Goal: Task Accomplishment & Management: Manage account settings

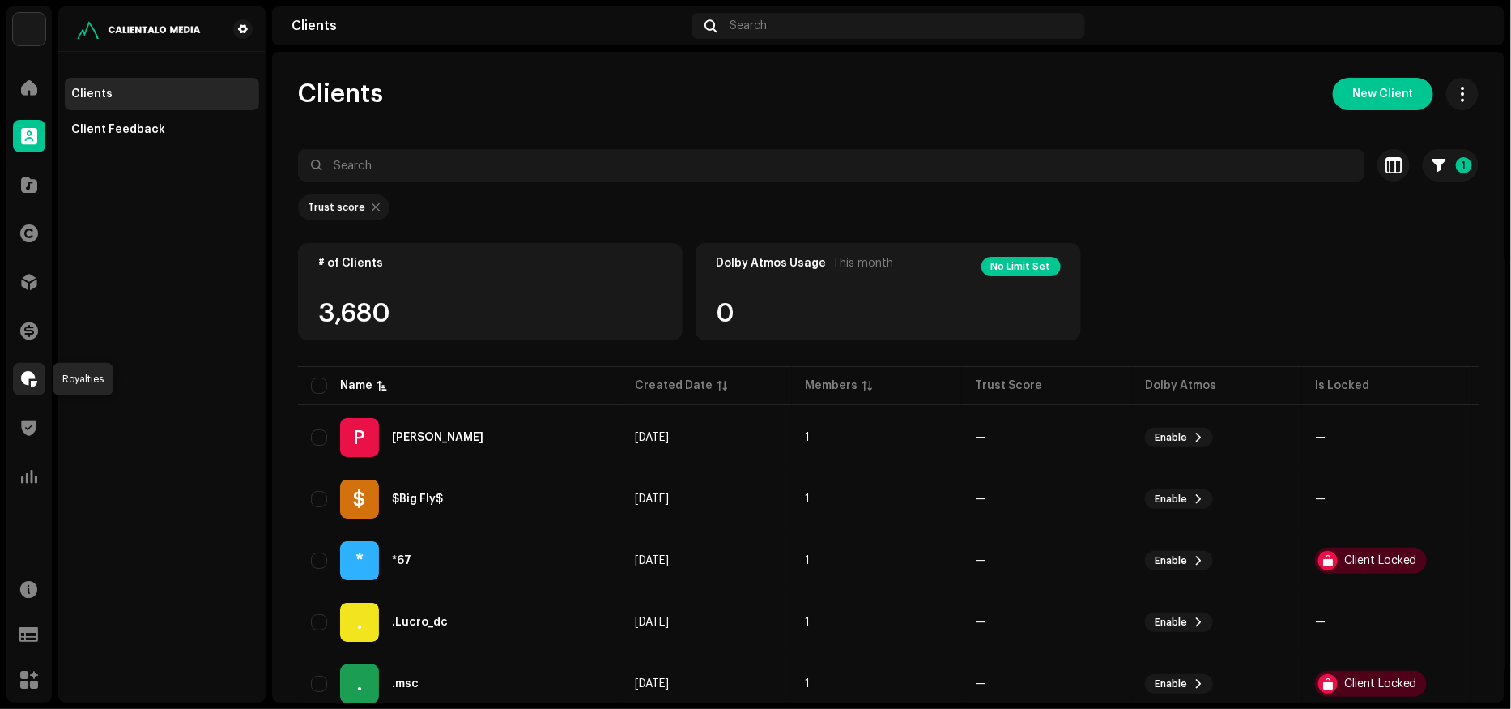
click at [32, 378] on span at bounding box center [29, 379] width 16 height 13
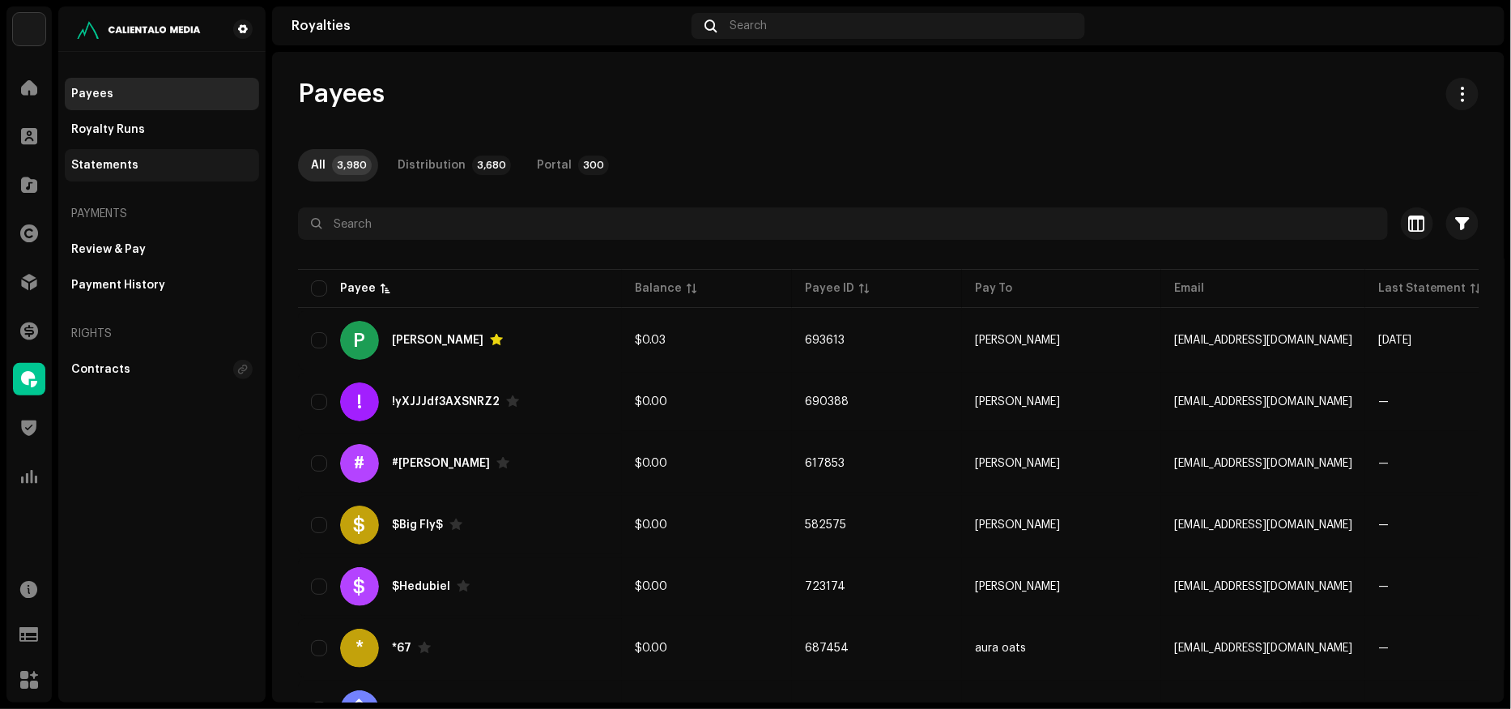
click at [117, 165] on div "Statements" at bounding box center [104, 165] width 67 height 13
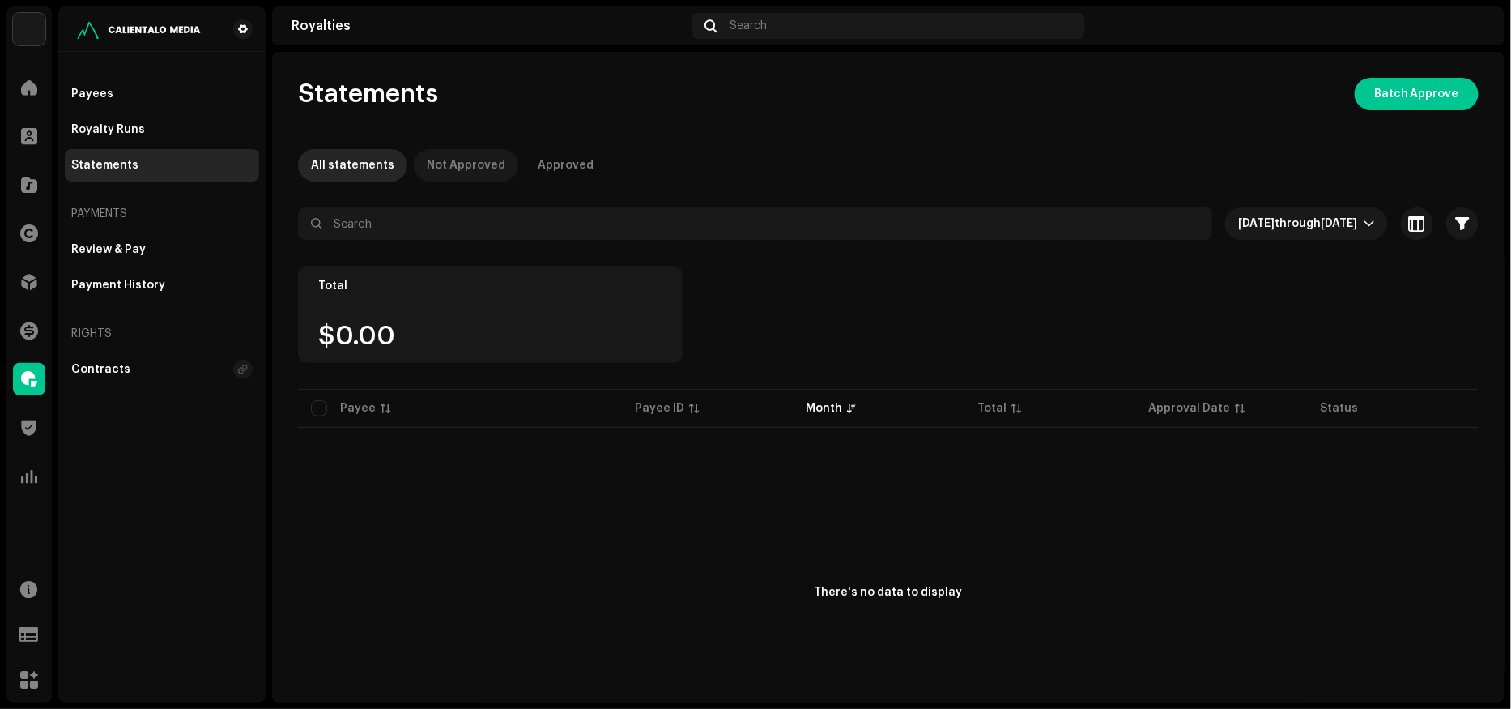
click at [441, 166] on div "Not Approved" at bounding box center [466, 165] width 79 height 32
click at [1248, 226] on span "[DATE]" at bounding box center [1256, 223] width 36 height 11
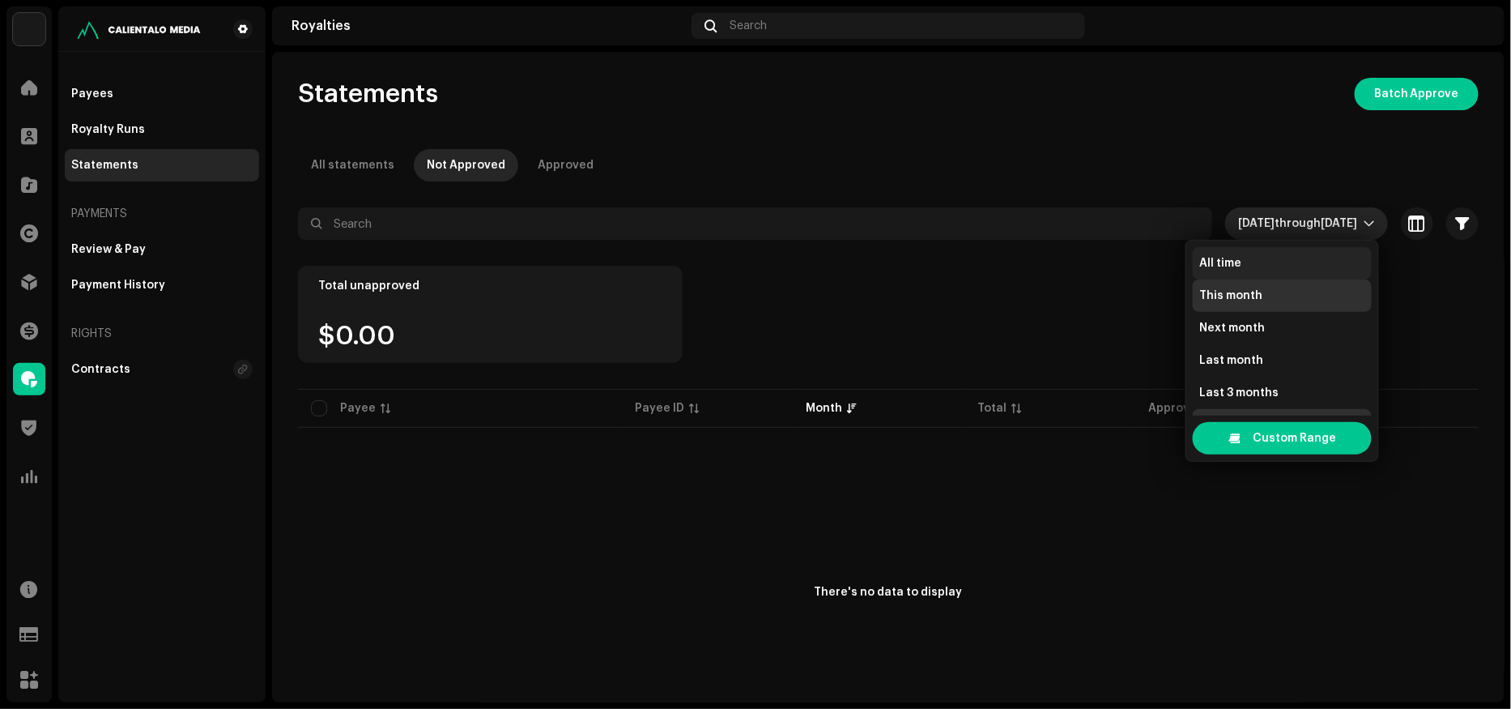
click at [1207, 265] on span "All time" at bounding box center [1220, 263] width 42 height 16
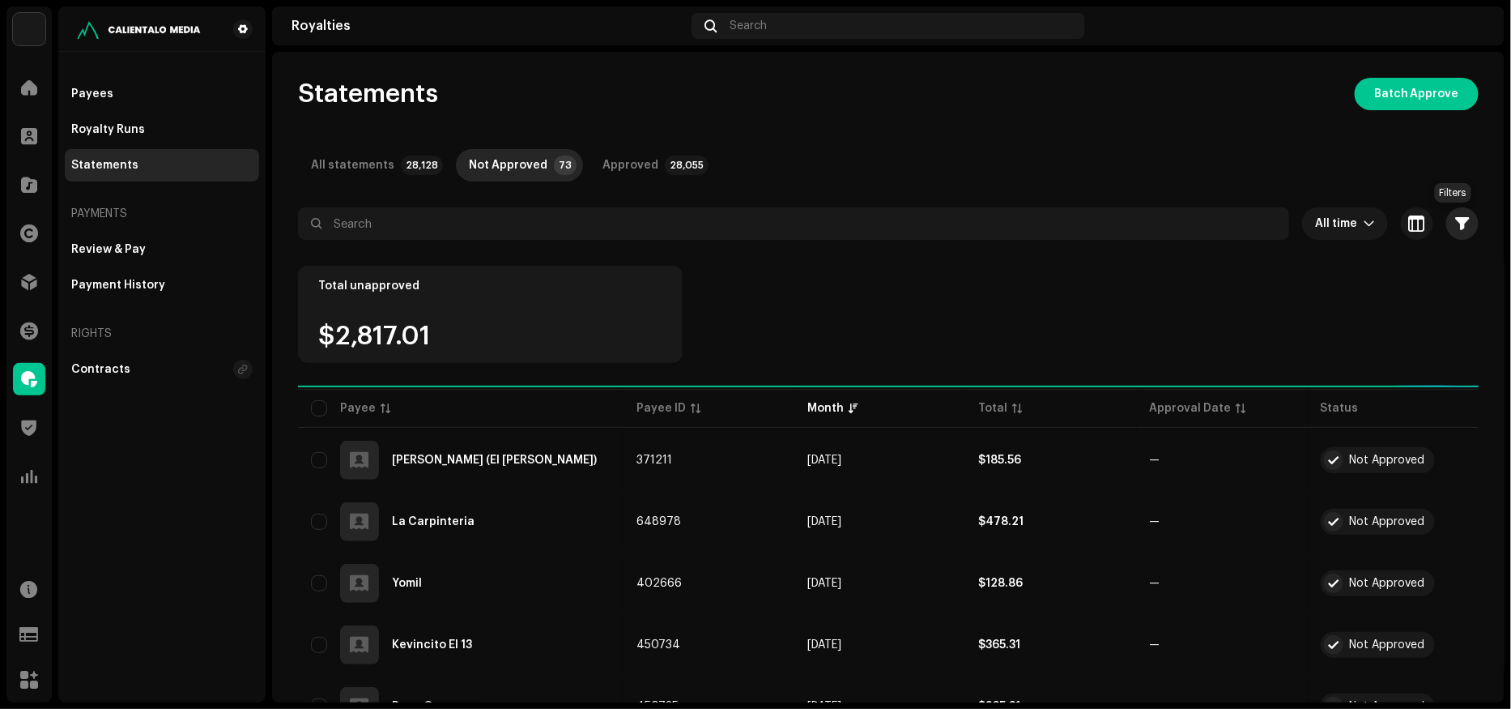
click at [1456, 219] on span "button" at bounding box center [1463, 223] width 14 height 13
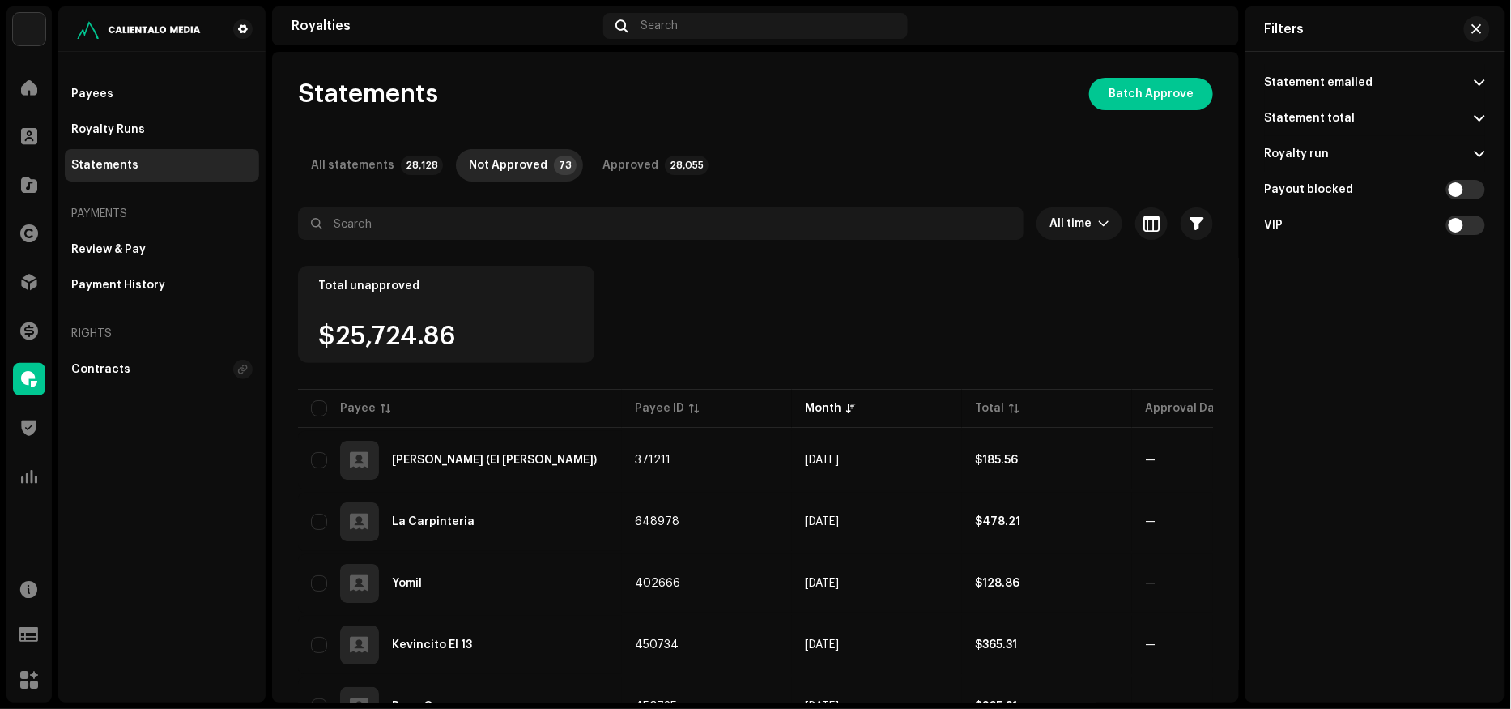
click at [1318, 119] on div "Statement total" at bounding box center [1310, 118] width 91 height 13
click at [1292, 203] on div "Less than" at bounding box center [1290, 208] width 51 height 13
radio input "true"
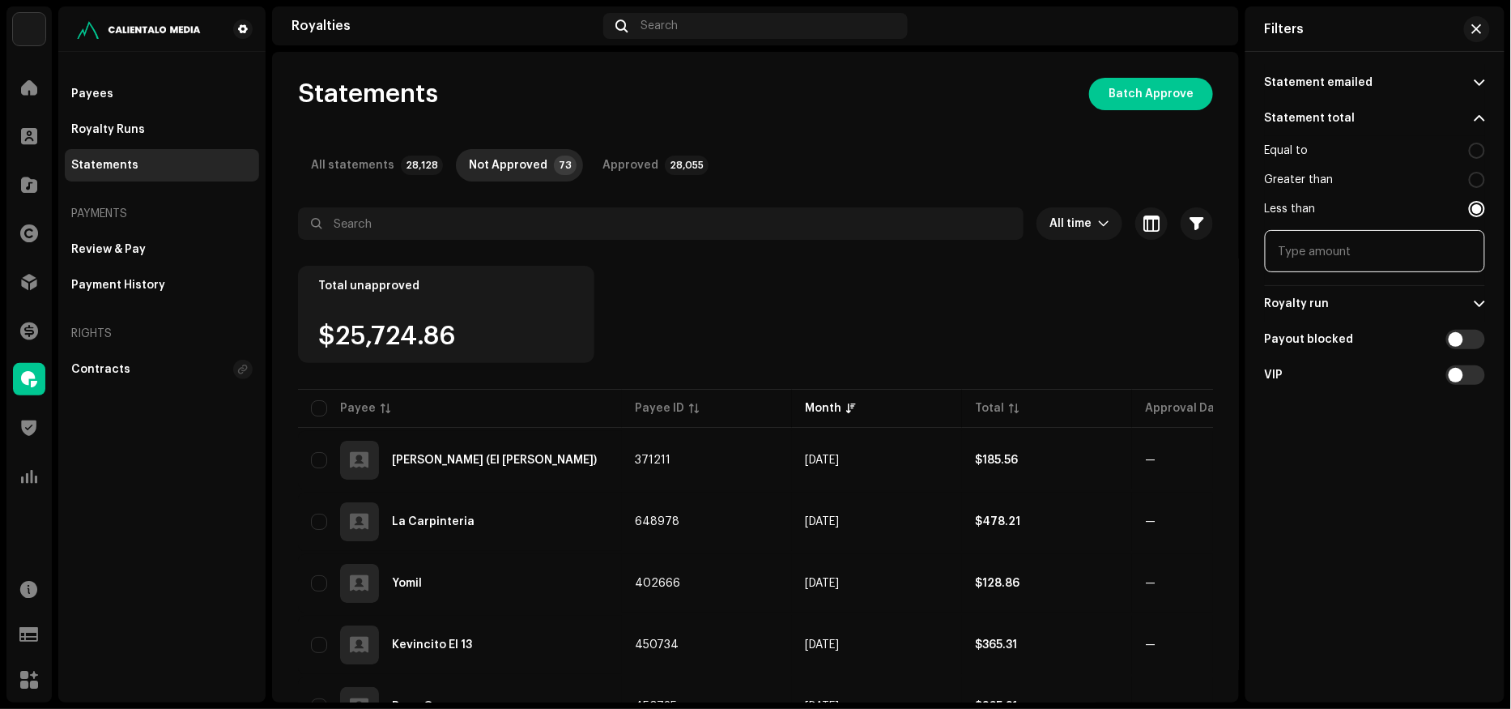
click at [1308, 259] on input at bounding box center [1375, 251] width 220 height 42
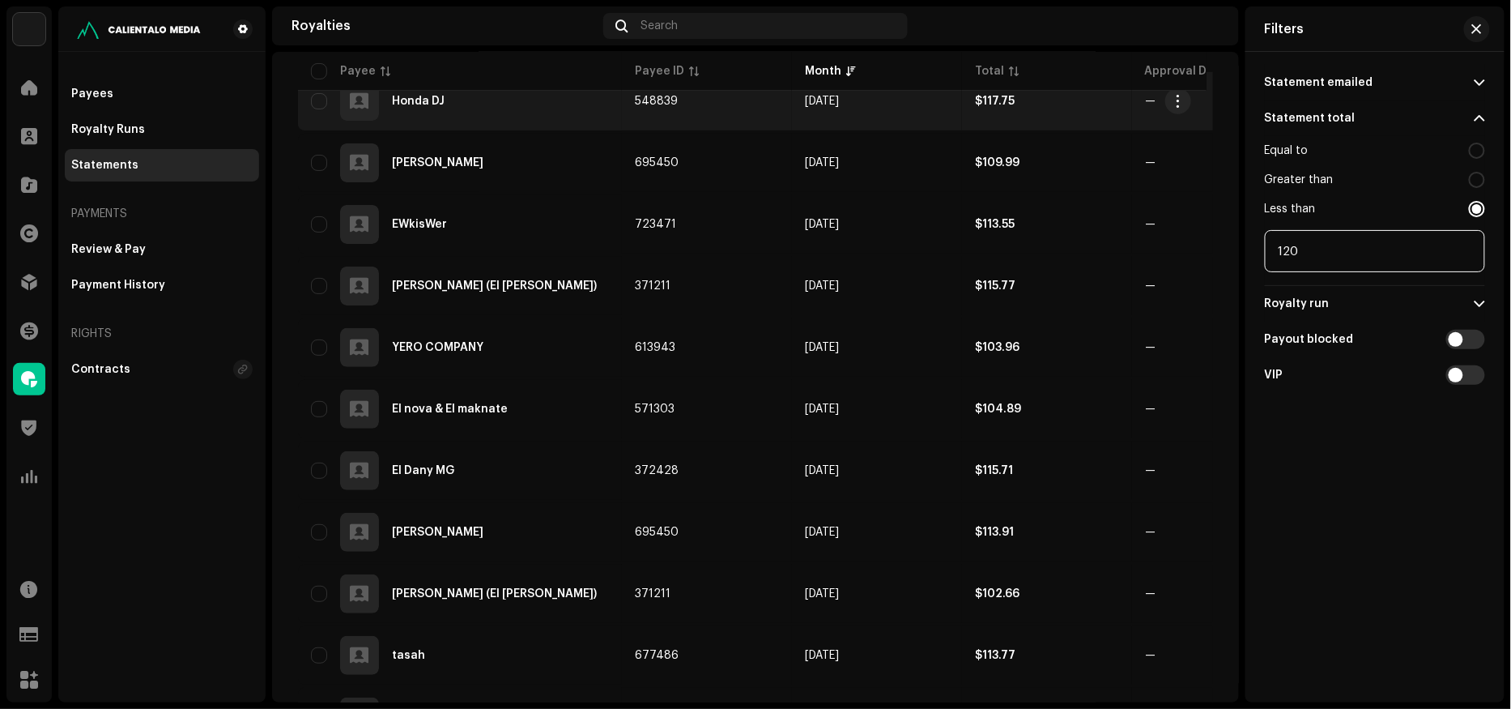
scroll to position [399, 0]
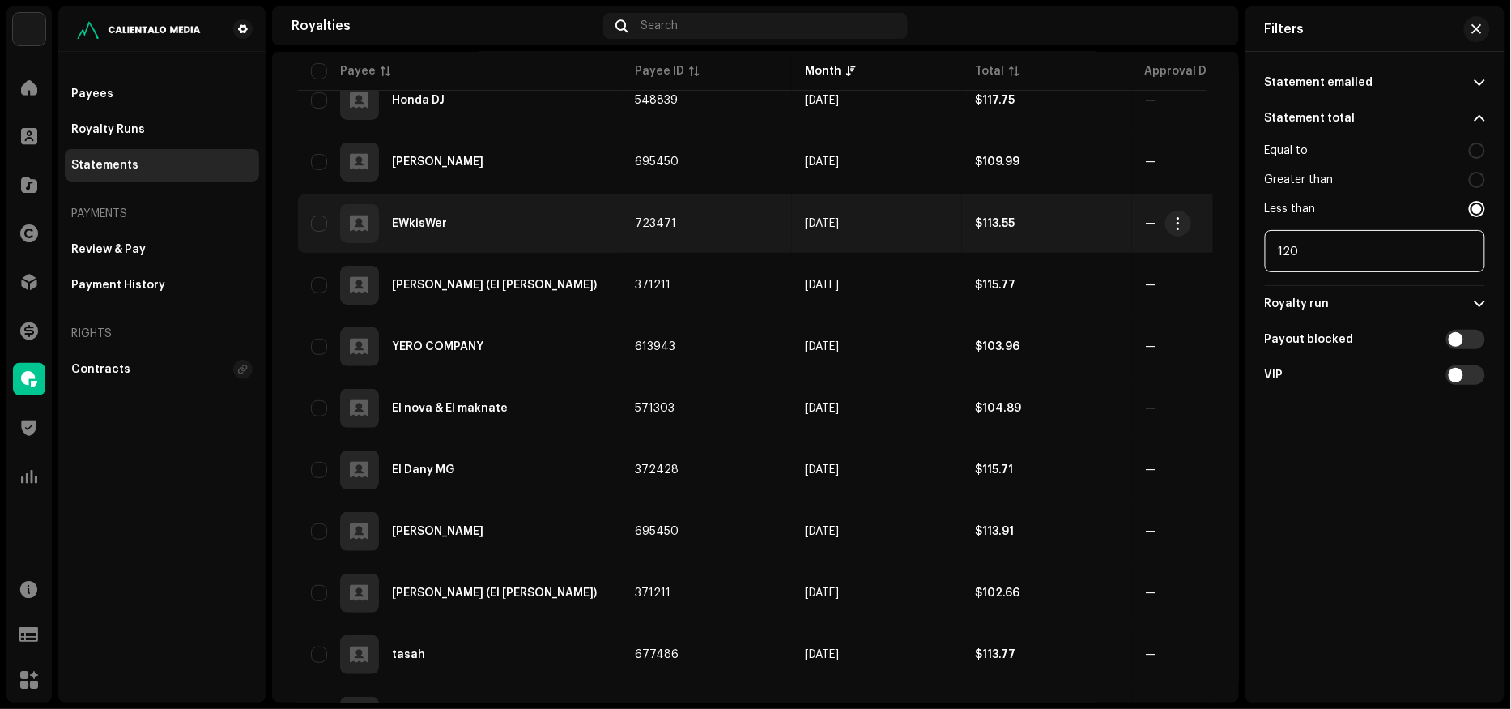
drag, startPoint x: 1326, startPoint y: 249, endPoint x: 1110, endPoint y: 249, distance: 216.2
click at [1110, 249] on div "All time 1 Selected 0 Select all 11 Options Filters Statement emailed Emailed N…" at bounding box center [755, 297] width 915 height 979
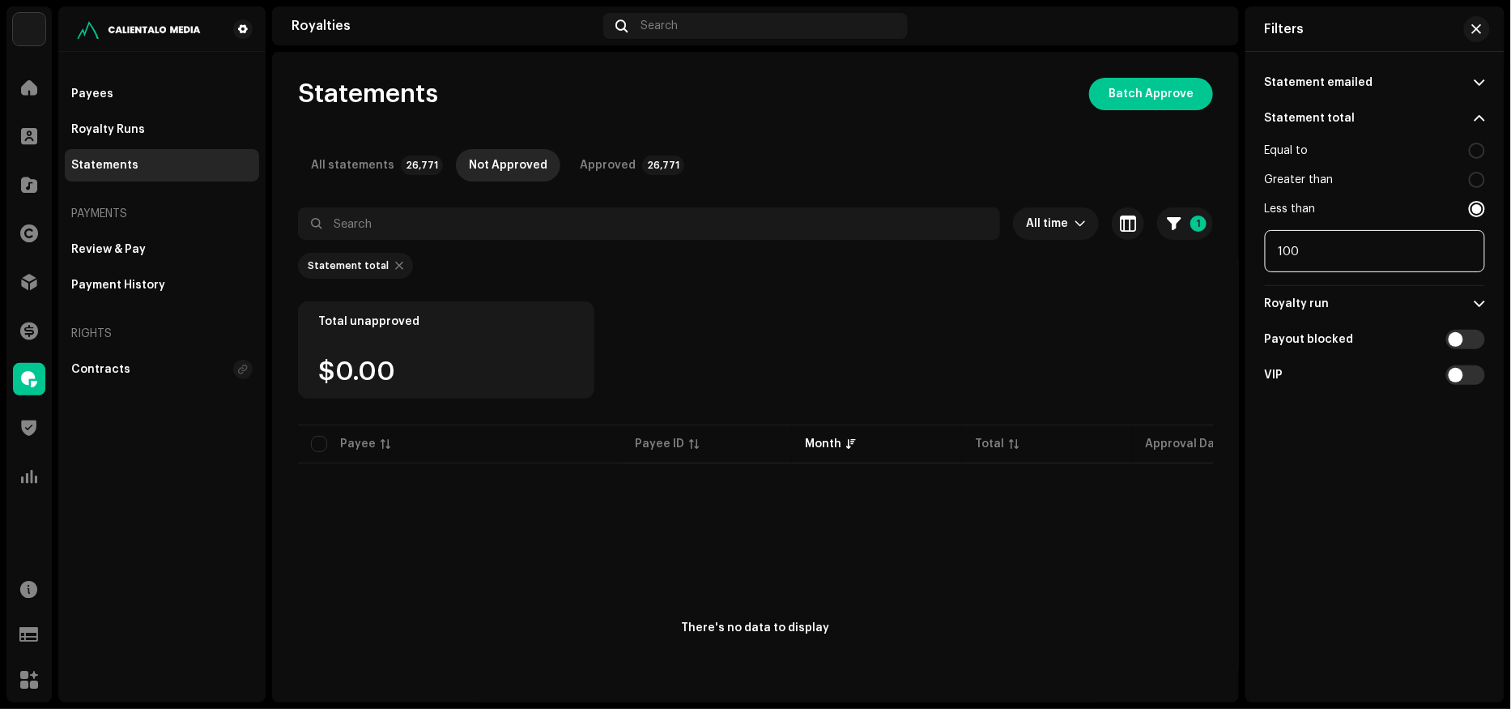
drag, startPoint x: 1375, startPoint y: 262, endPoint x: 1118, endPoint y: 260, distance: 256.7
click at [1118, 260] on re-o-filter-bar "All time 1 Selected 0 Deselect all 0 Options Filters Statement emailed Emailed …" at bounding box center [755, 254] width 915 height 94
click at [1486, 32] on button "button" at bounding box center [1477, 29] width 26 height 26
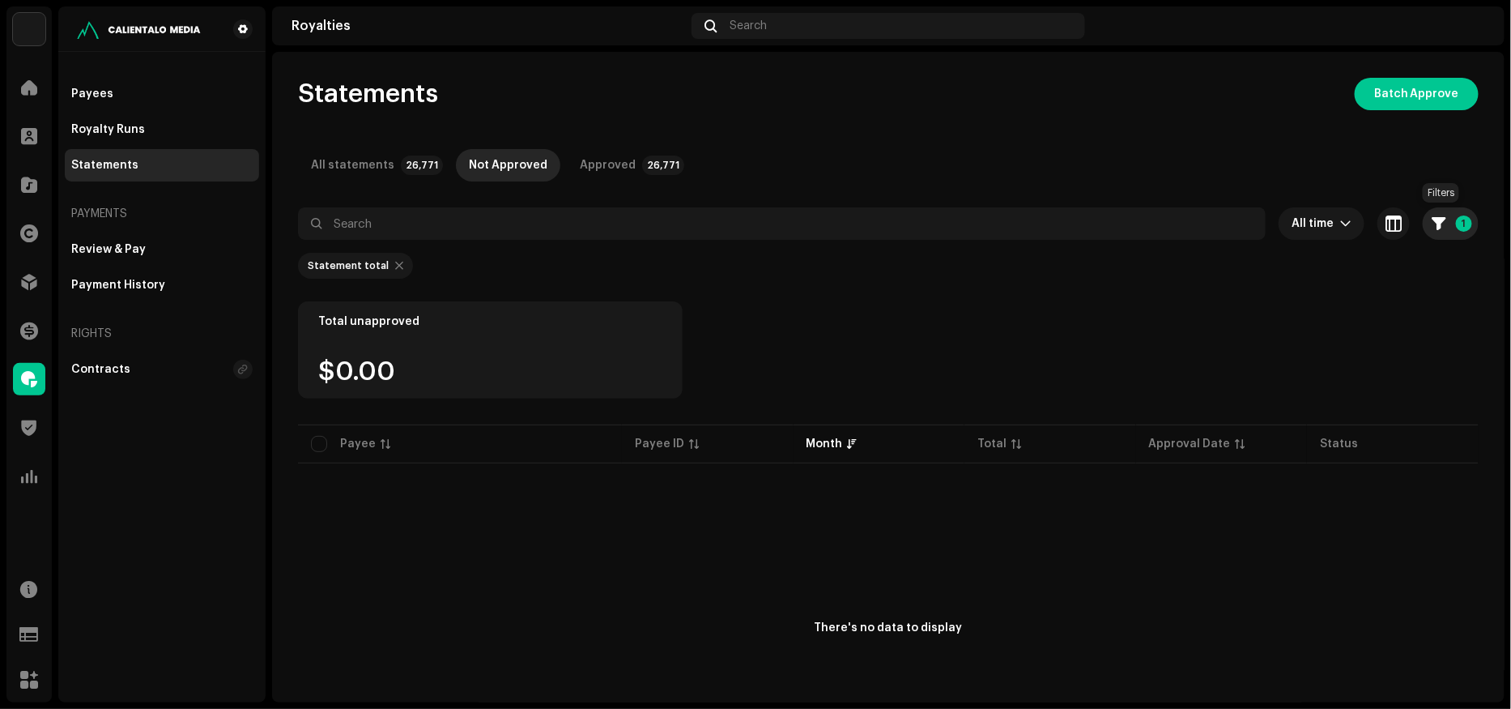
click at [1437, 211] on button "1" at bounding box center [1451, 223] width 56 height 32
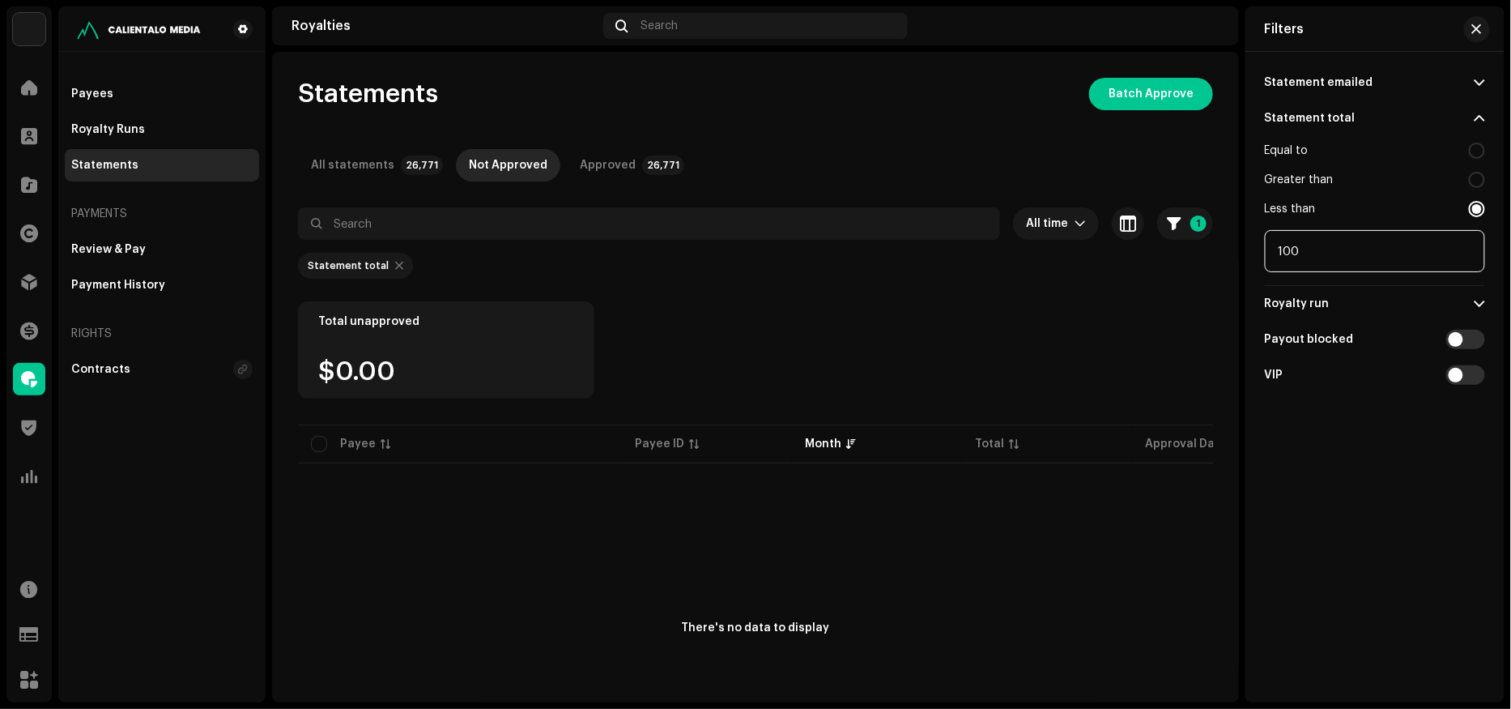
drag, startPoint x: 1335, startPoint y: 247, endPoint x: 1101, endPoint y: 248, distance: 234.8
click at [1101, 248] on re-o-filter-bar "All time 1 Selected 0 Deselect all 0 Options Filters Statement emailed Emailed …" at bounding box center [755, 254] width 915 height 94
type input "200"
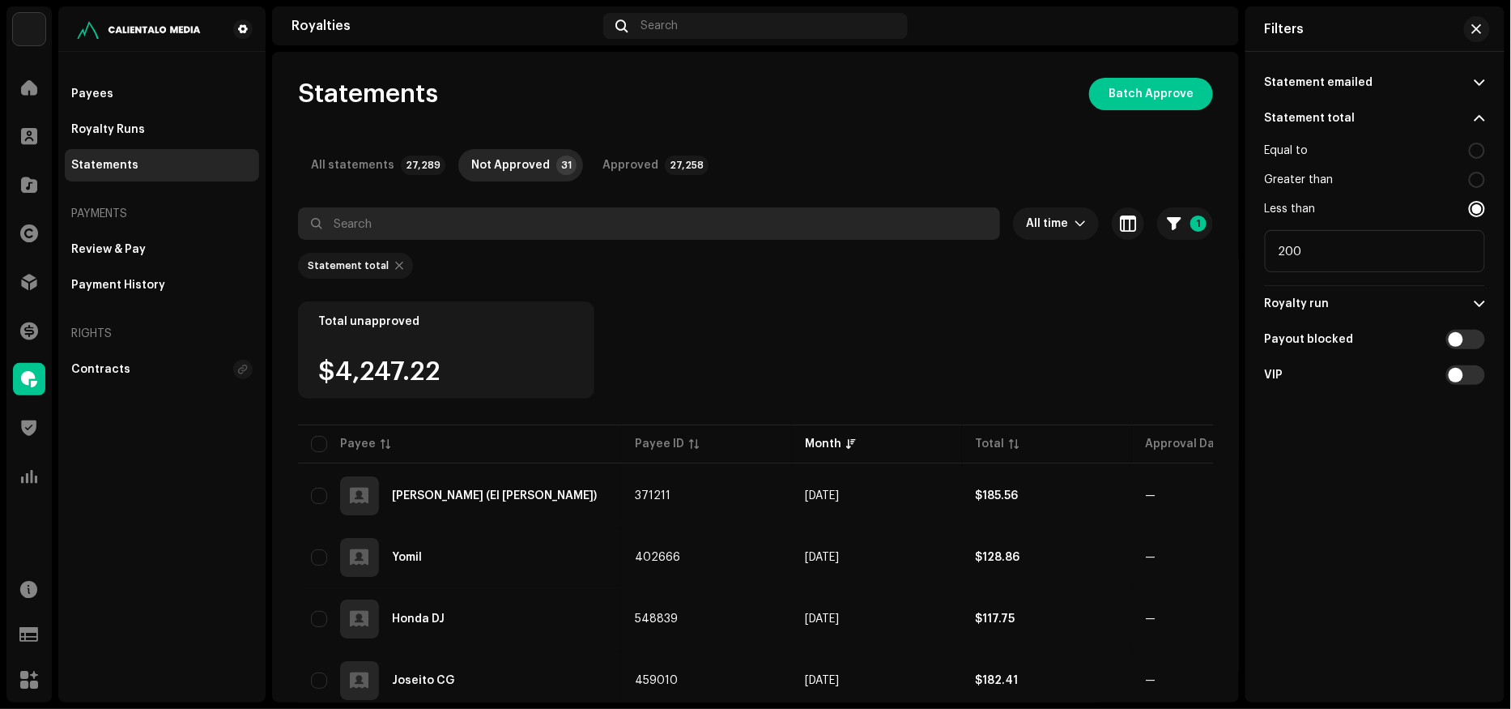
drag, startPoint x: 437, startPoint y: 221, endPoint x: 386, endPoint y: 221, distance: 51.0
click at [386, 221] on input "text" at bounding box center [649, 223] width 702 height 32
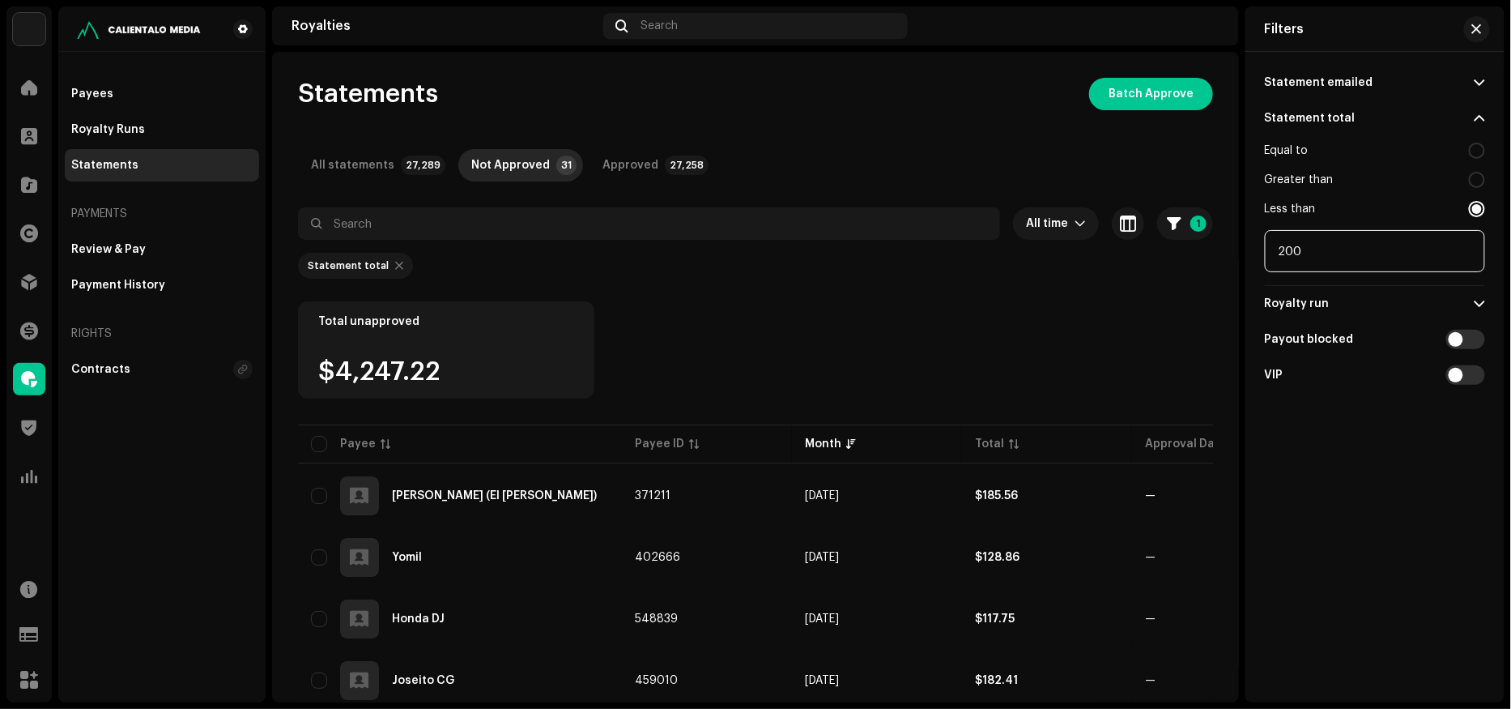
click at [1433, 257] on input "200" at bounding box center [1375, 251] width 220 height 42
click at [113, 362] on div "Contracts" at bounding box center [162, 369] width 194 height 32
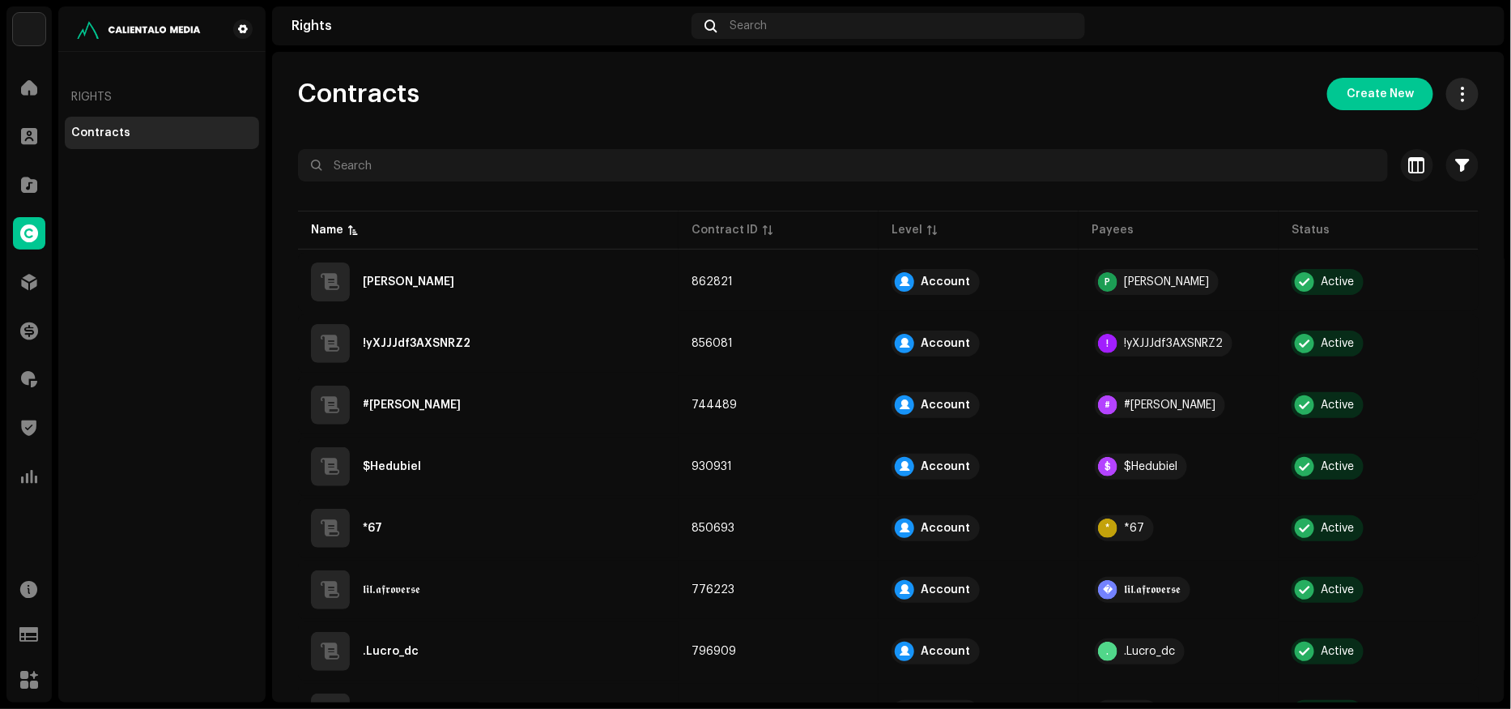
click at [1455, 95] on span "button" at bounding box center [1462, 93] width 15 height 13
click at [1456, 171] on span "button" at bounding box center [1463, 165] width 14 height 13
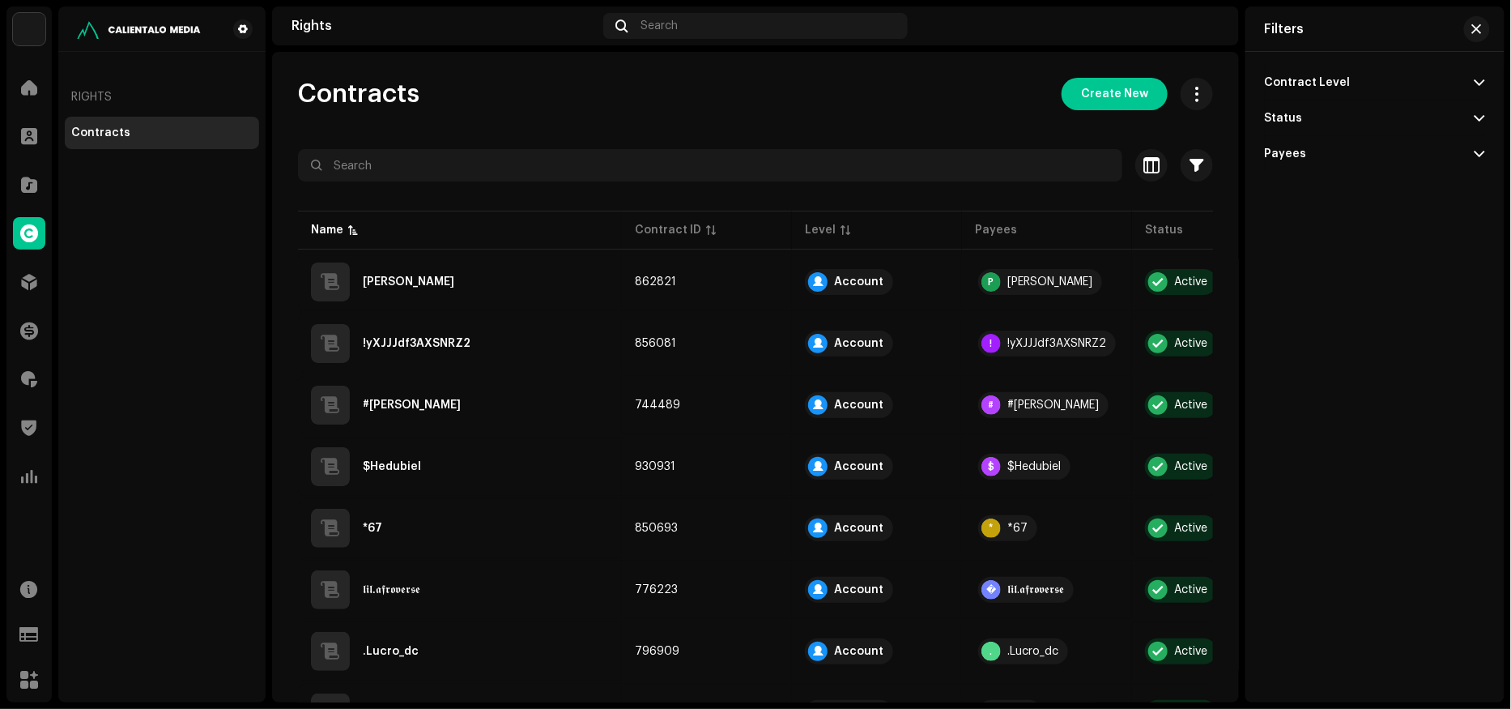
click at [1317, 79] on div "Contract Level" at bounding box center [1308, 82] width 86 height 13
click at [1305, 80] on div "Contract Level" at bounding box center [1308, 82] width 86 height 13
click at [1281, 121] on div "Status" at bounding box center [1284, 118] width 38 height 13
click at [1281, 118] on div "Status" at bounding box center [1284, 118] width 38 height 13
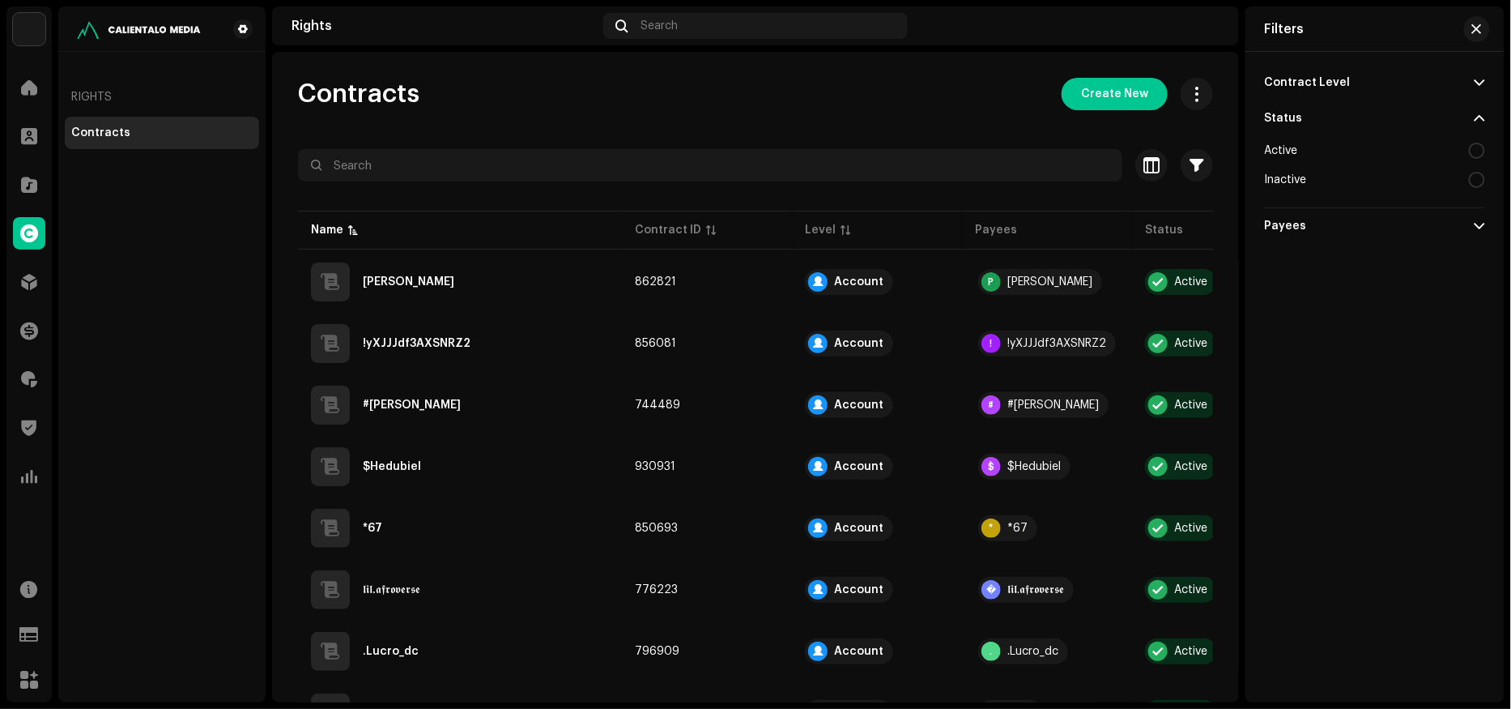
click at [1284, 148] on div "Active" at bounding box center [1281, 150] width 33 height 13
radio input "true"
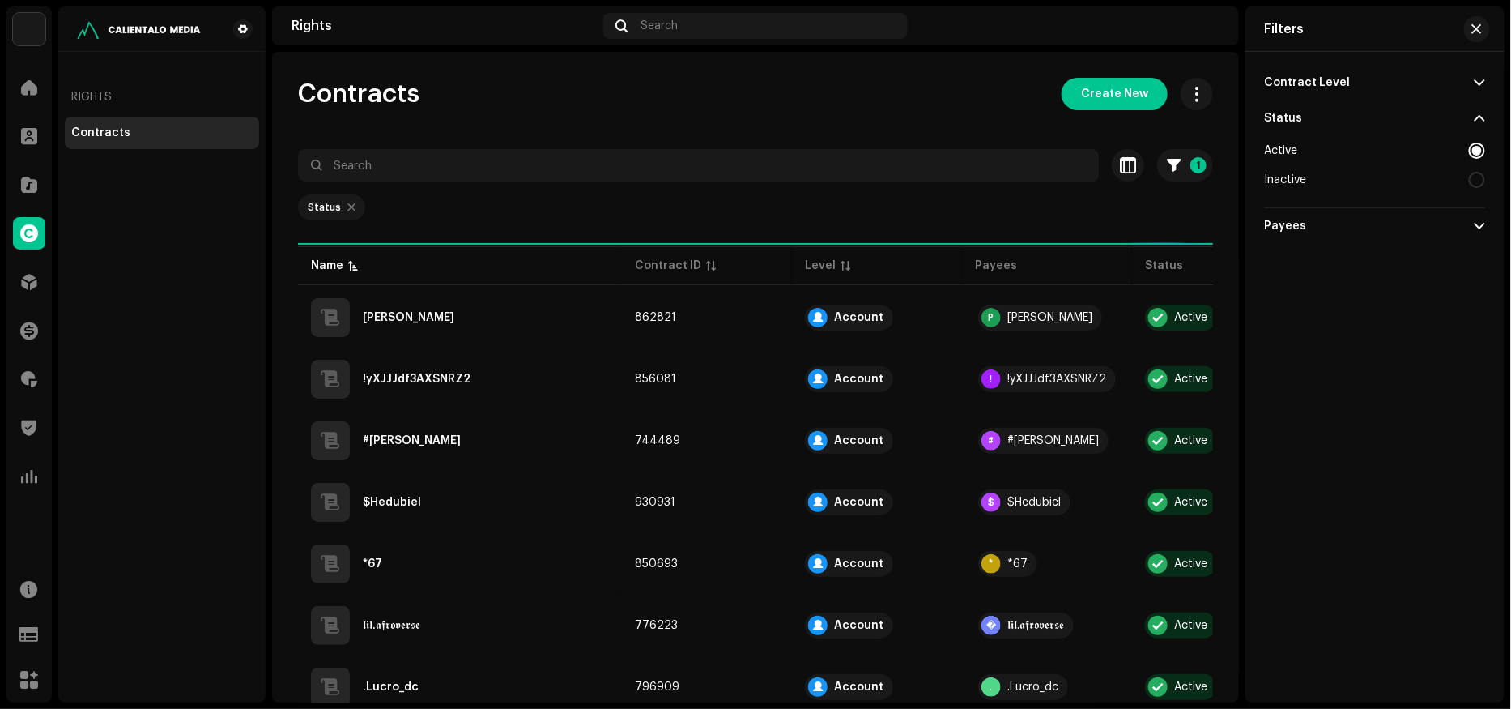
click at [1284, 148] on div "Active" at bounding box center [1281, 150] width 33 height 13
click at [1284, 117] on div "Status" at bounding box center [1284, 118] width 38 height 13
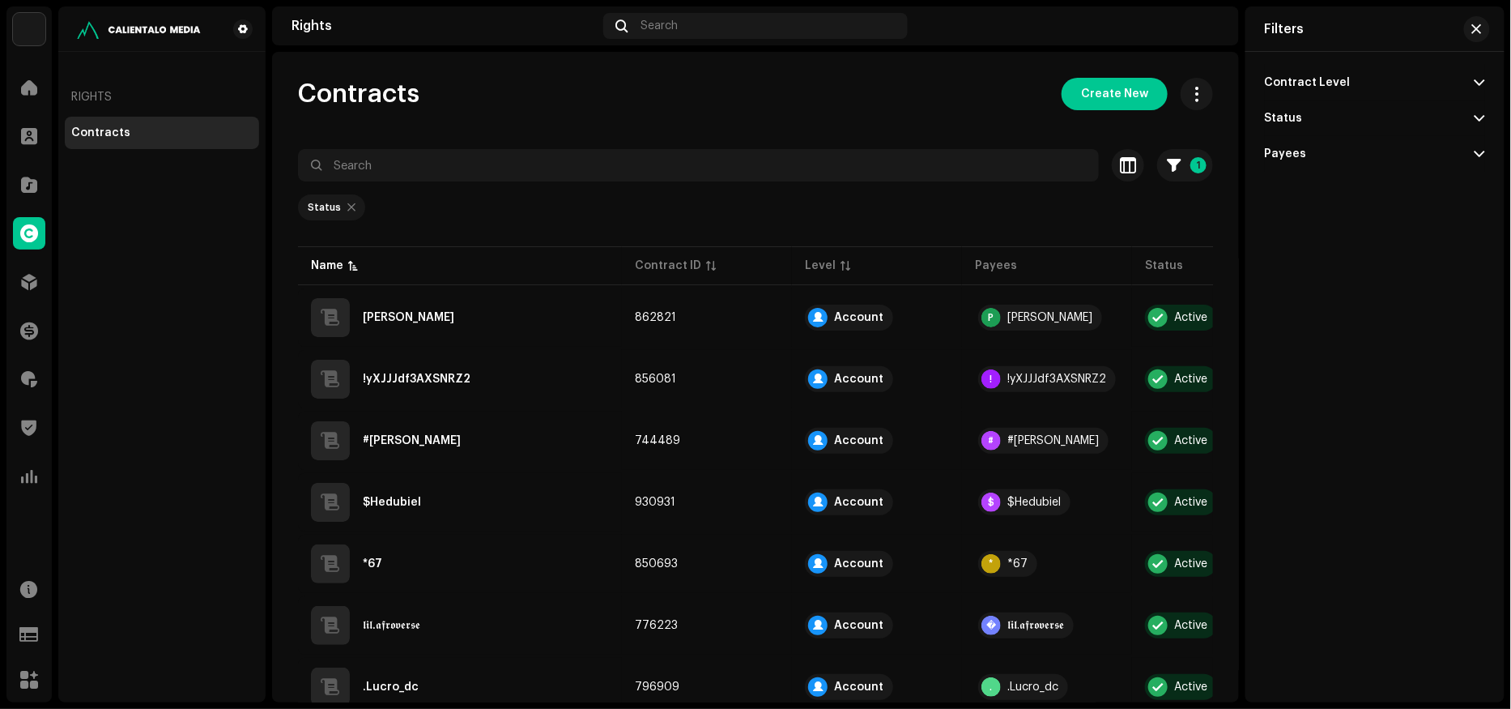
click at [1289, 147] on div "Payees" at bounding box center [1286, 153] width 42 height 13
click at [1289, 148] on div "Payees" at bounding box center [1286, 153] width 42 height 13
click at [1300, 77] on div "Contract Level" at bounding box center [1308, 82] width 86 height 13
click at [1300, 78] on div "Contract Level" at bounding box center [1308, 82] width 86 height 13
click at [1485, 32] on button "button" at bounding box center [1477, 29] width 26 height 26
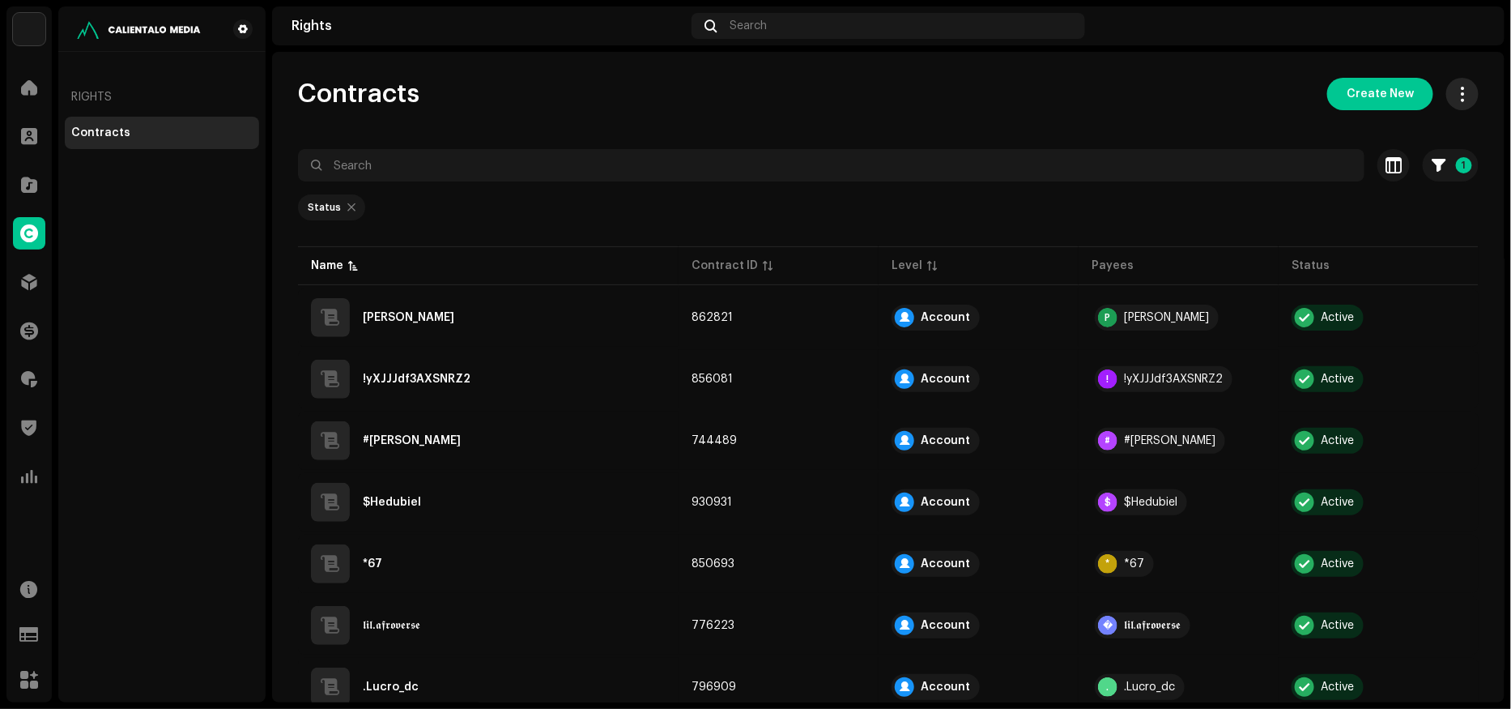
click at [1455, 97] on span "button" at bounding box center [1462, 93] width 15 height 13
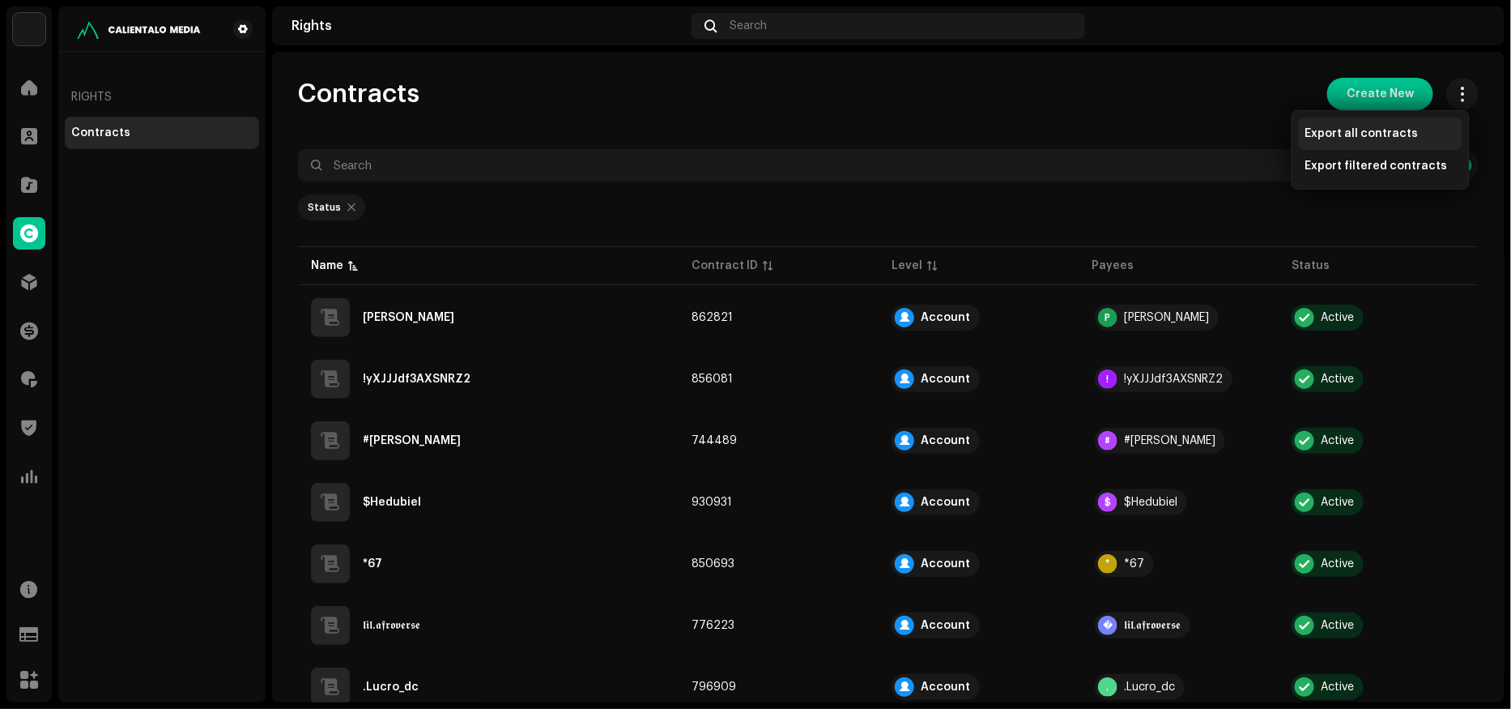
click at [1388, 131] on span "Export all contracts" at bounding box center [1361, 133] width 113 height 13
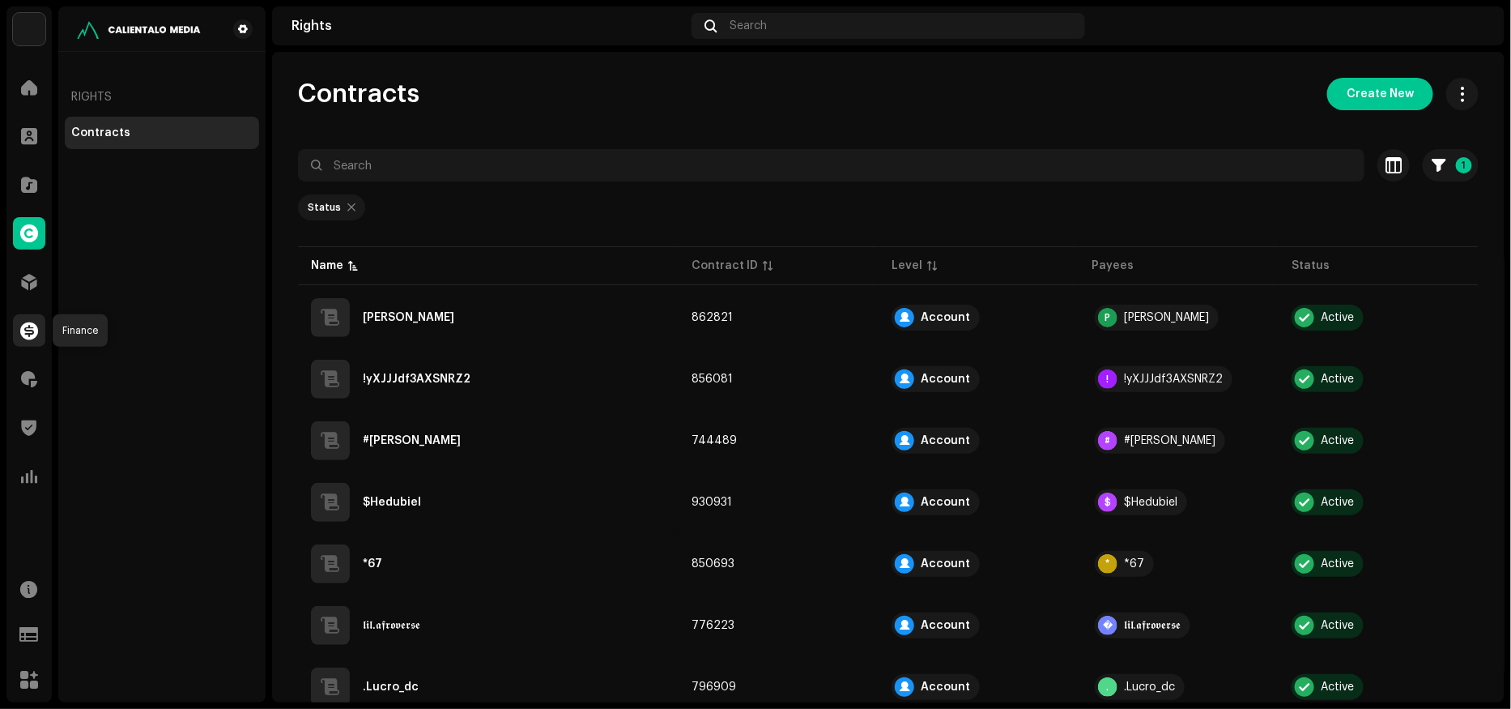
click at [31, 326] on span at bounding box center [29, 330] width 18 height 13
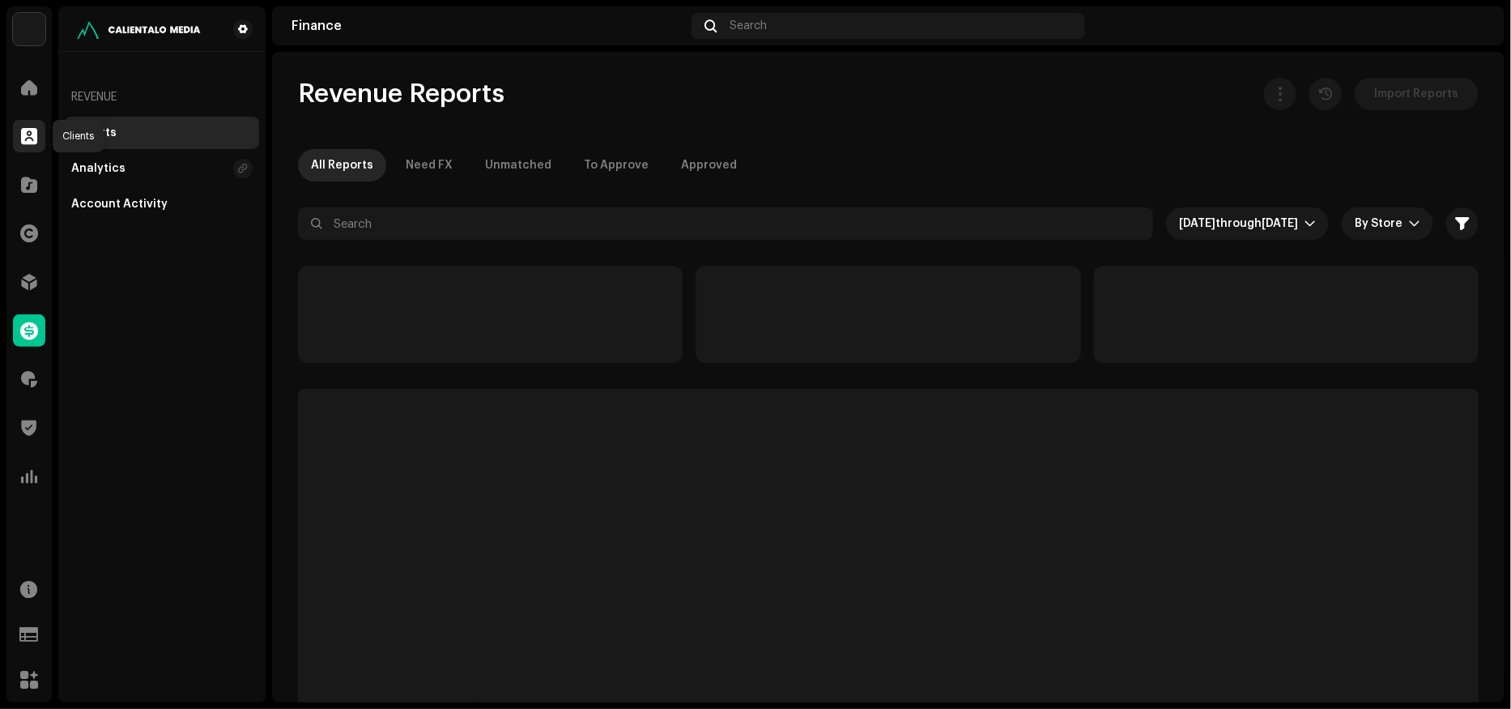
click at [20, 147] on div at bounding box center [29, 136] width 32 height 32
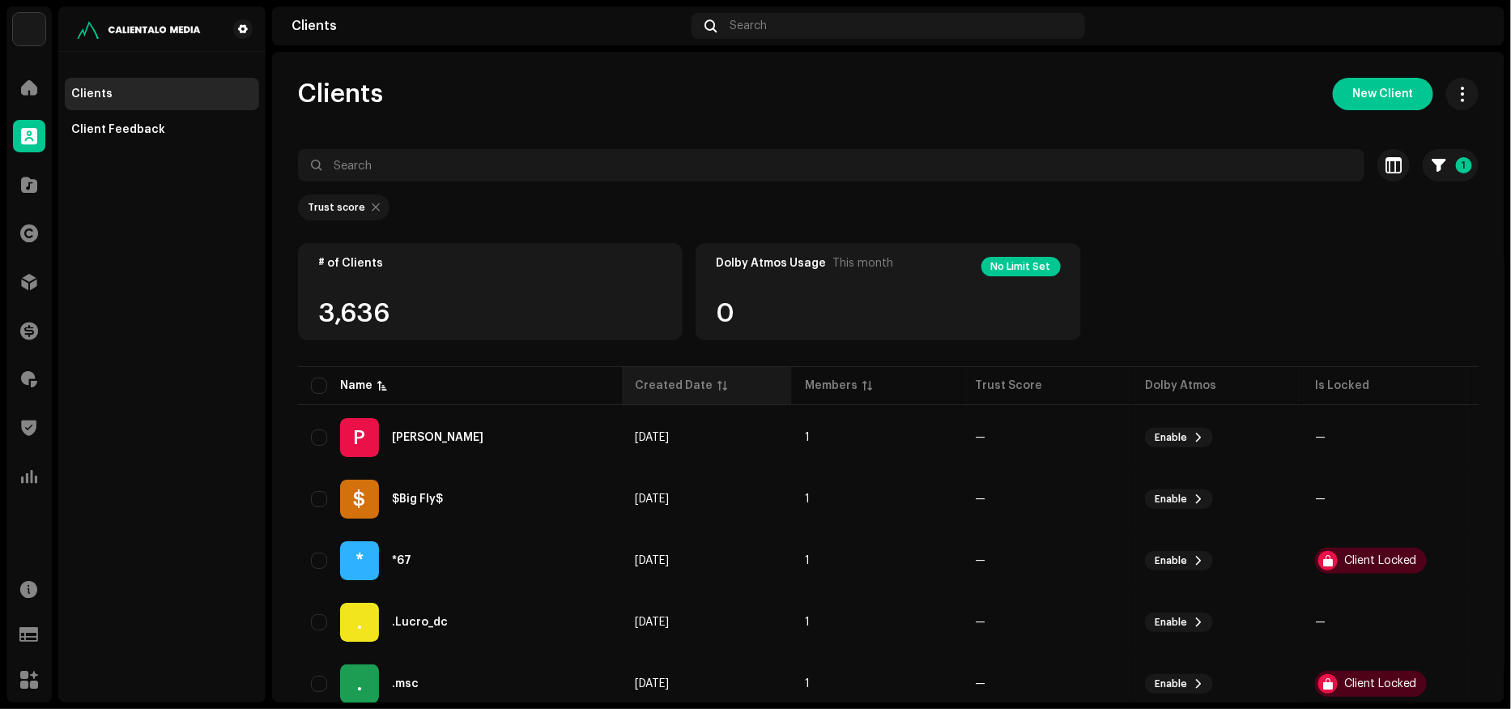
click at [648, 390] on div "Created Date" at bounding box center [674, 385] width 78 height 16
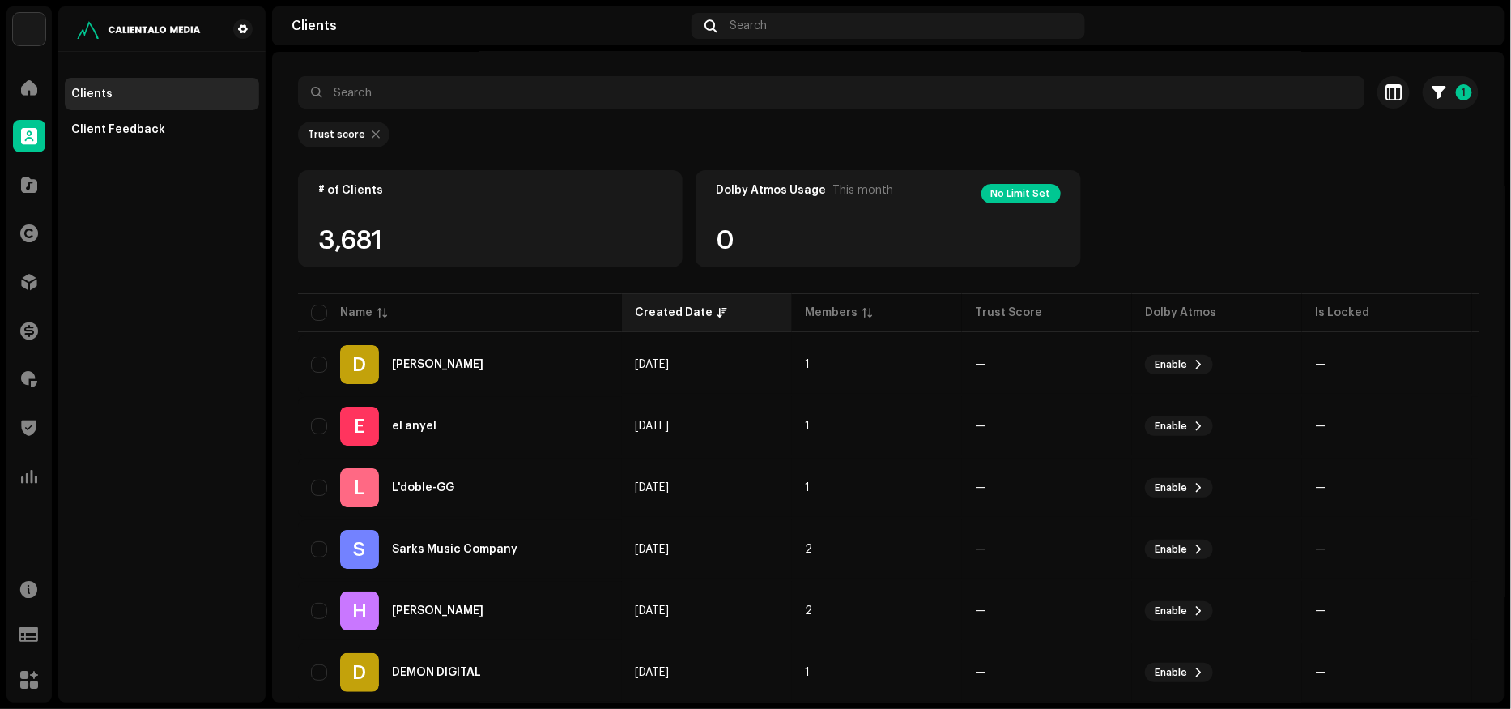
scroll to position [233, 0]
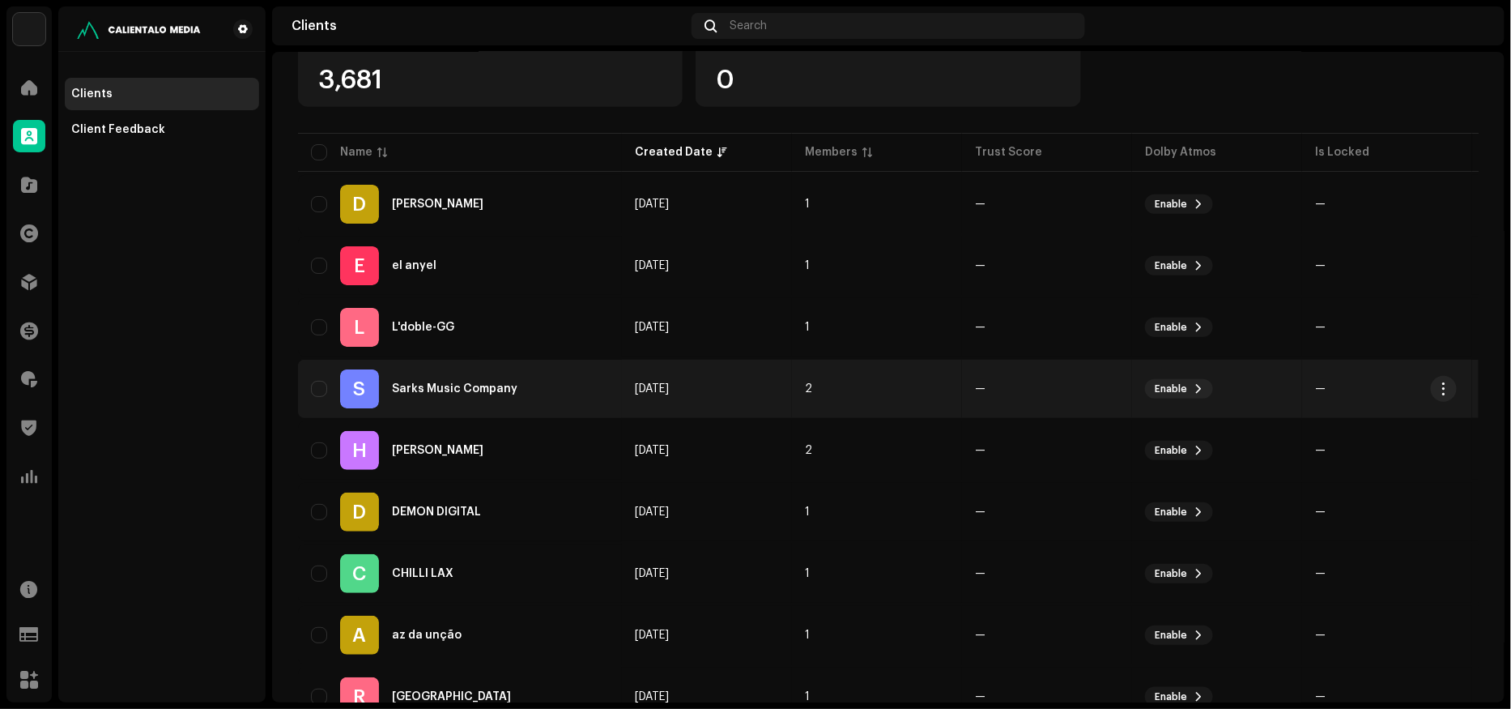
click at [571, 386] on div "S Sarks Music Company" at bounding box center [460, 388] width 298 height 39
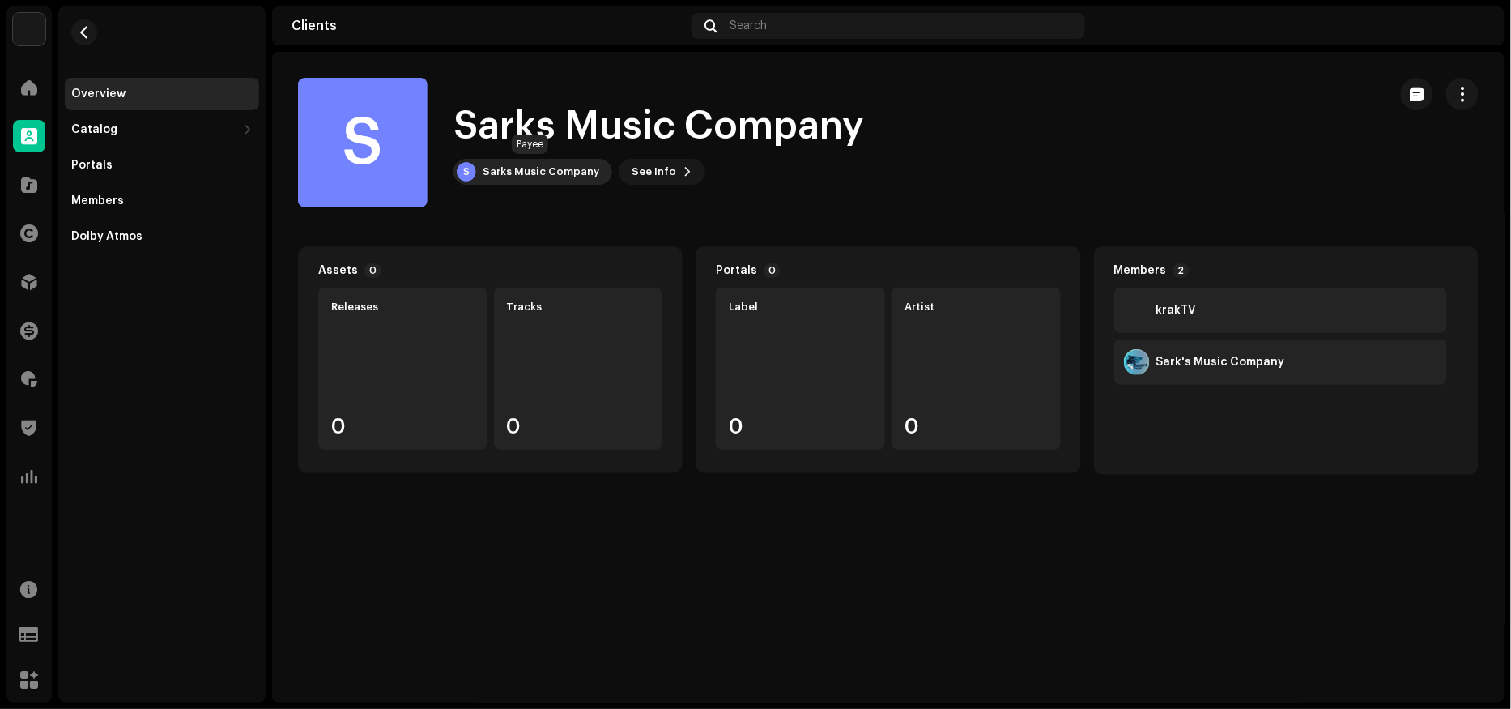
click at [536, 179] on div "S Sarks Music Company" at bounding box center [532, 172] width 159 height 26
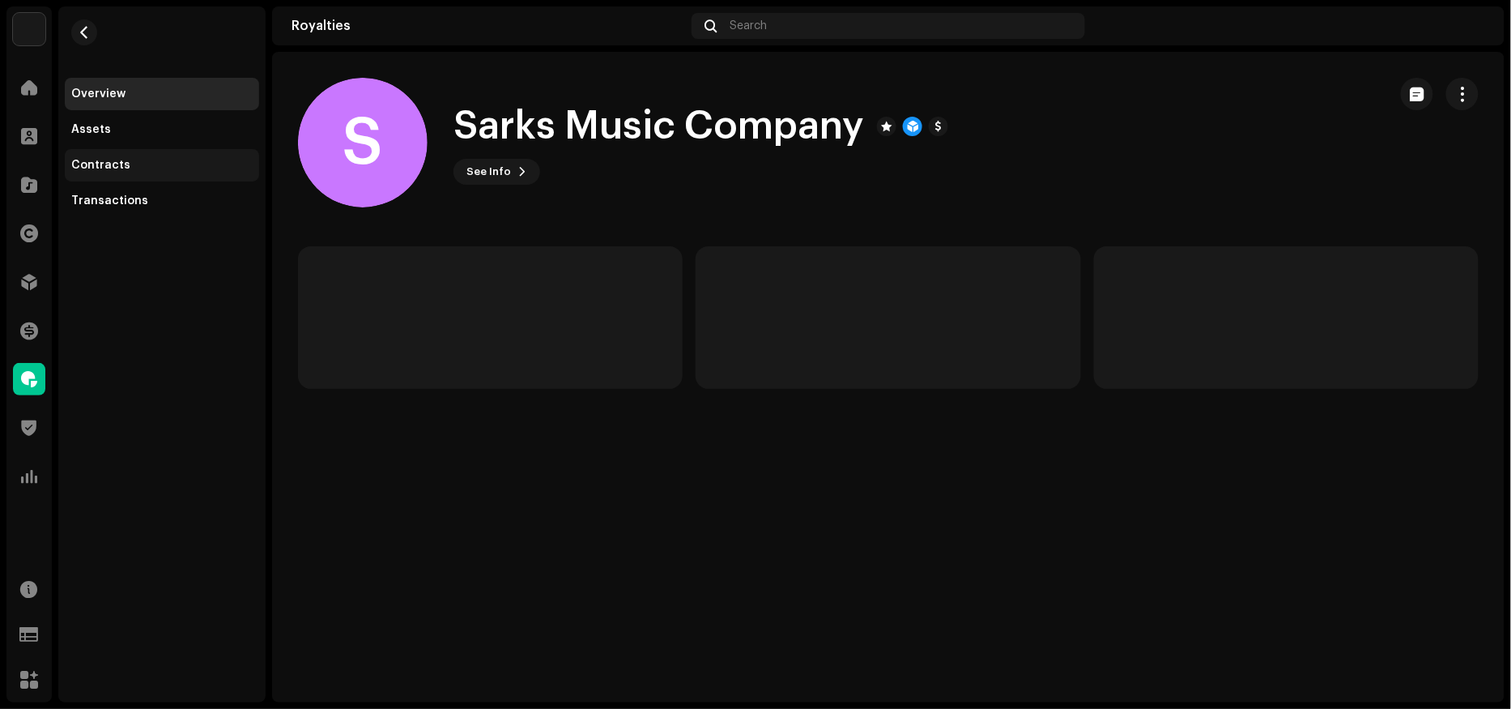
click at [130, 156] on div "Contracts" at bounding box center [162, 165] width 194 height 32
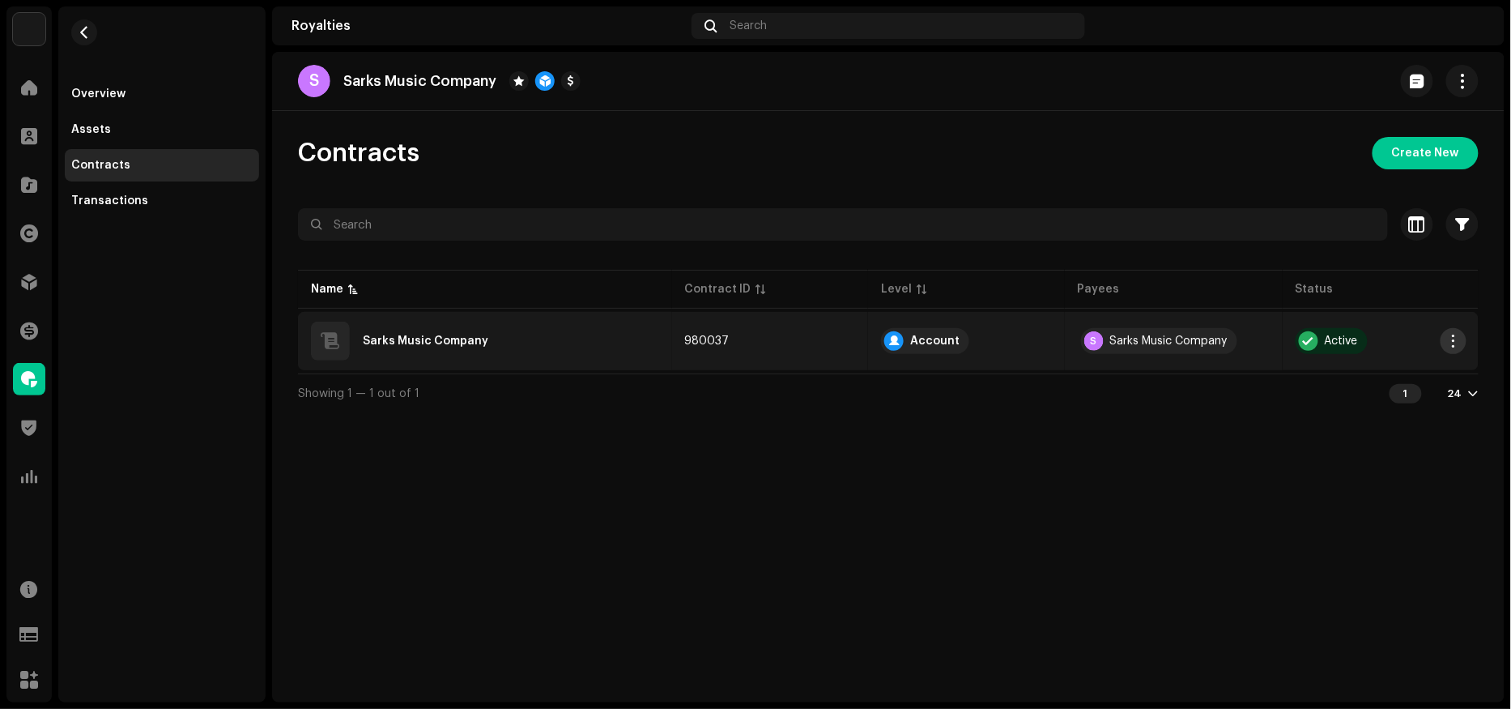
click at [1453, 338] on span "button" at bounding box center [1454, 340] width 12 height 13
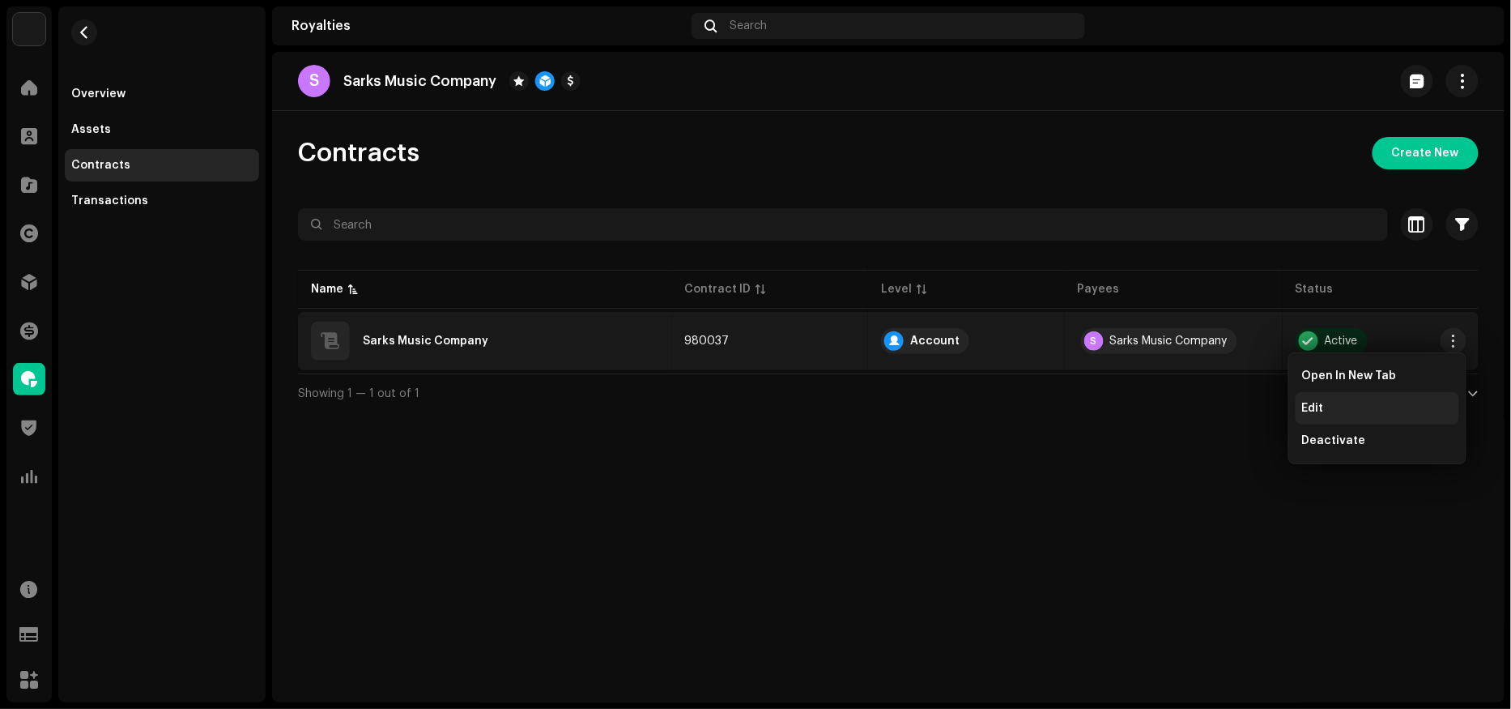
click at [1318, 400] on div "Edit" at bounding box center [1378, 408] width 164 height 32
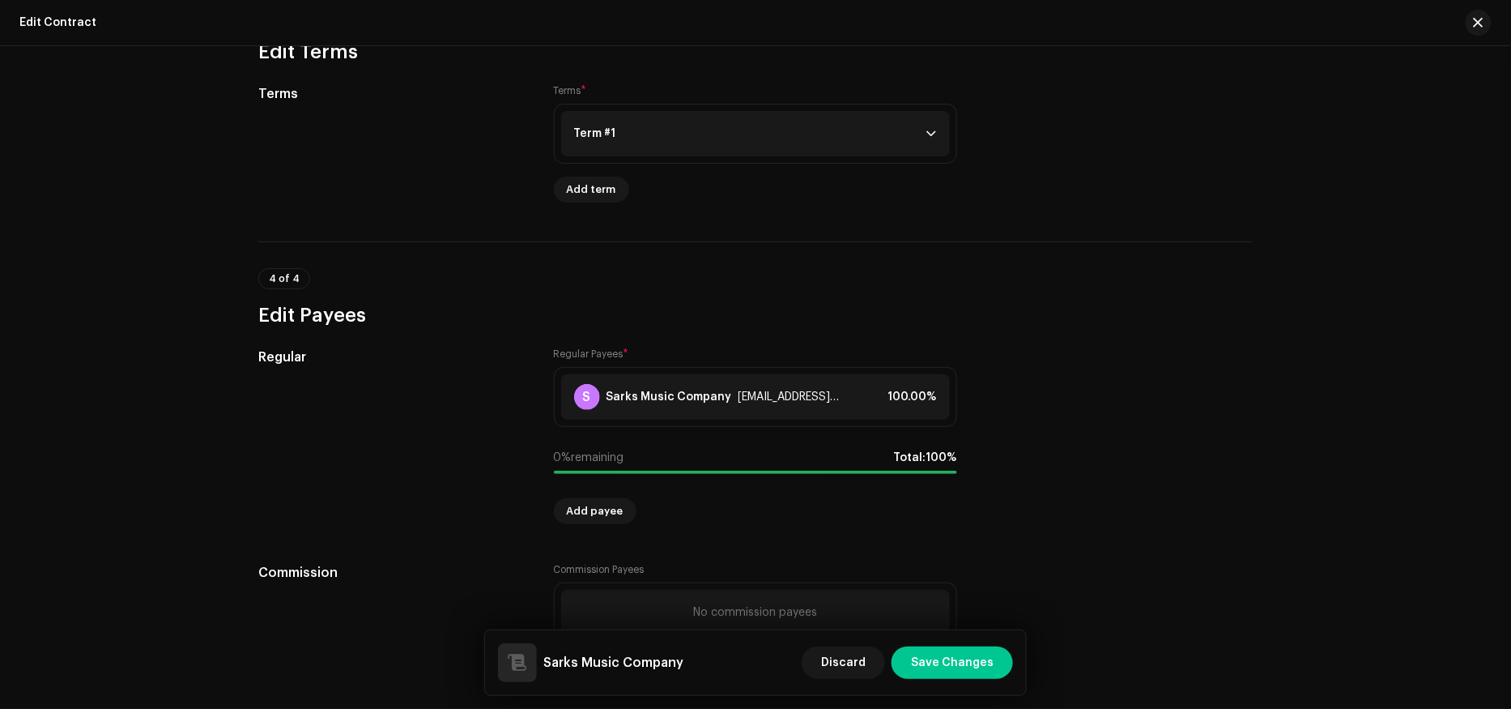
scroll to position [1122, 0]
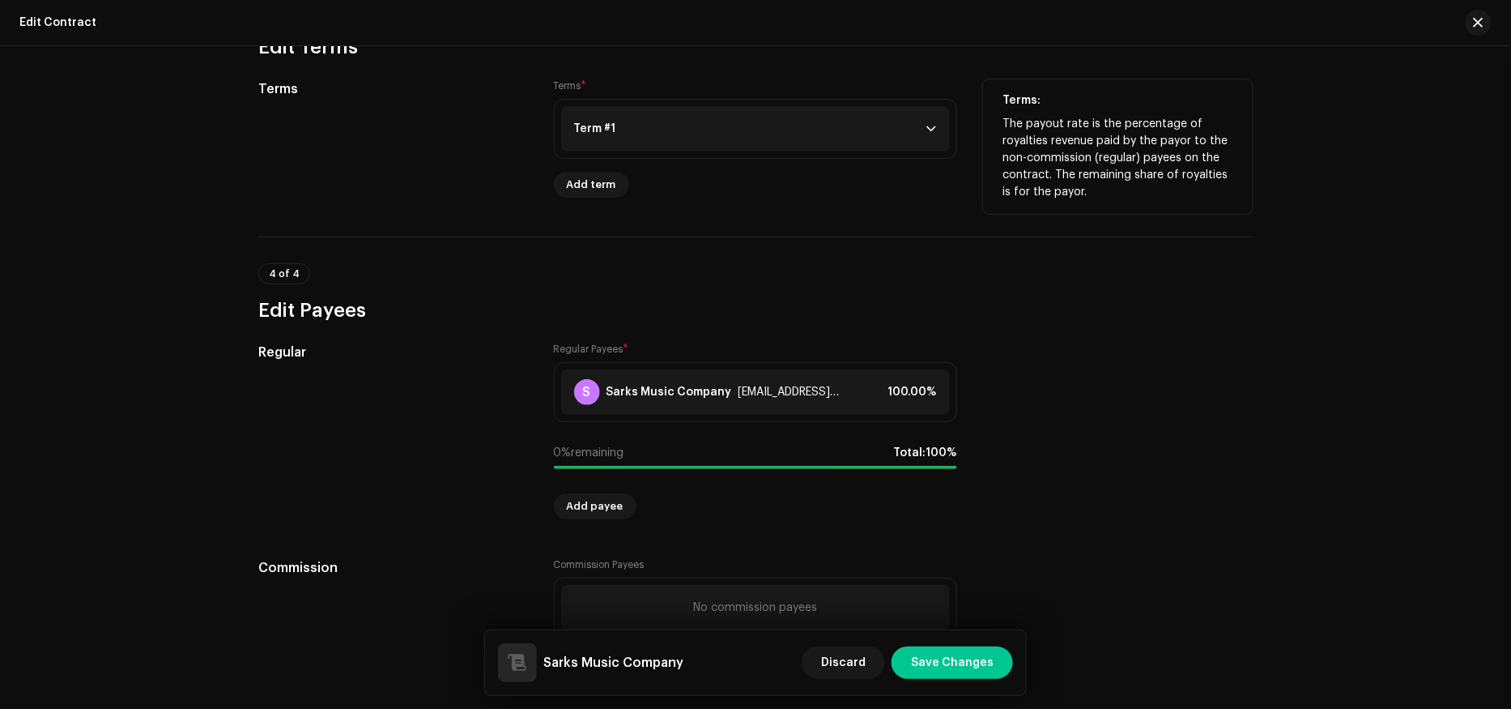
click at [621, 122] on p-accordion-header "Term #1" at bounding box center [755, 128] width 389 height 45
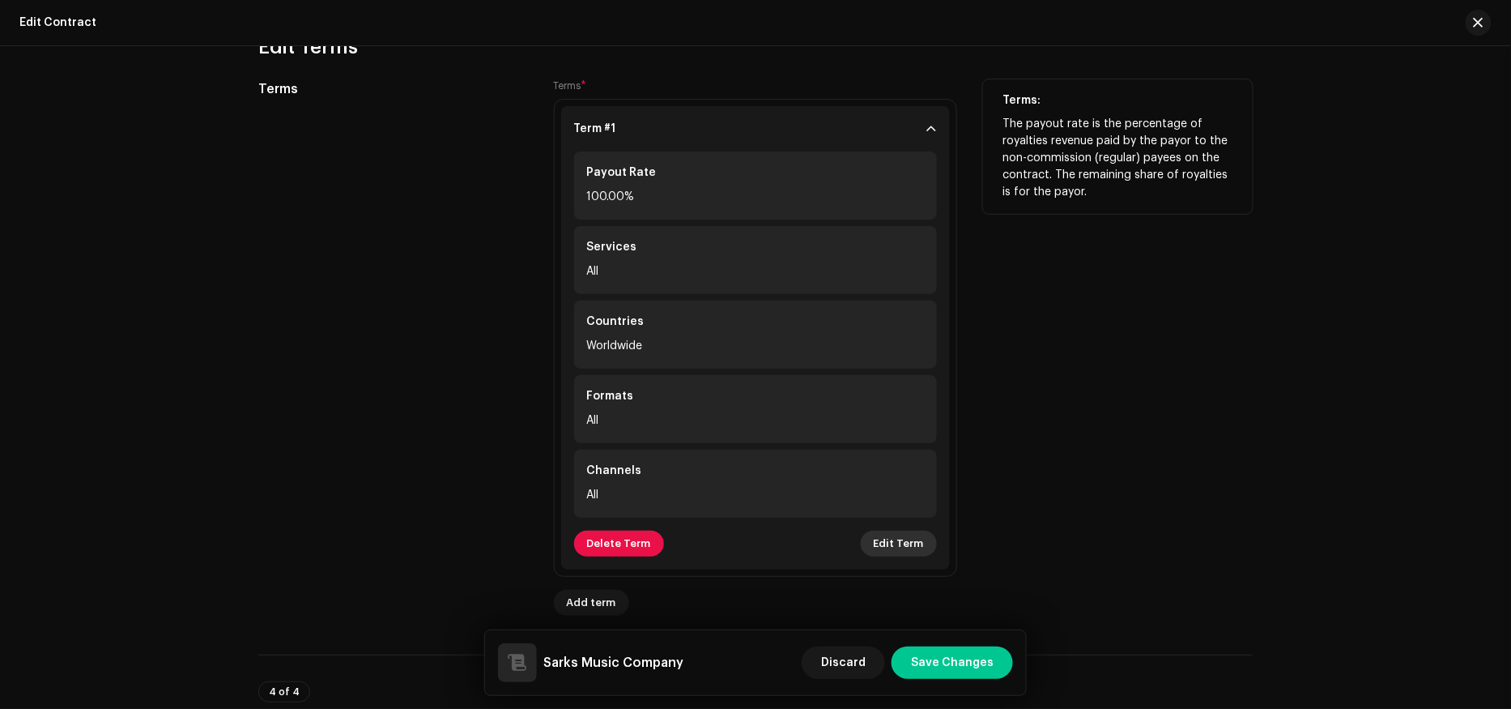
click at [912, 542] on span "Edit Term" at bounding box center [899, 543] width 50 height 32
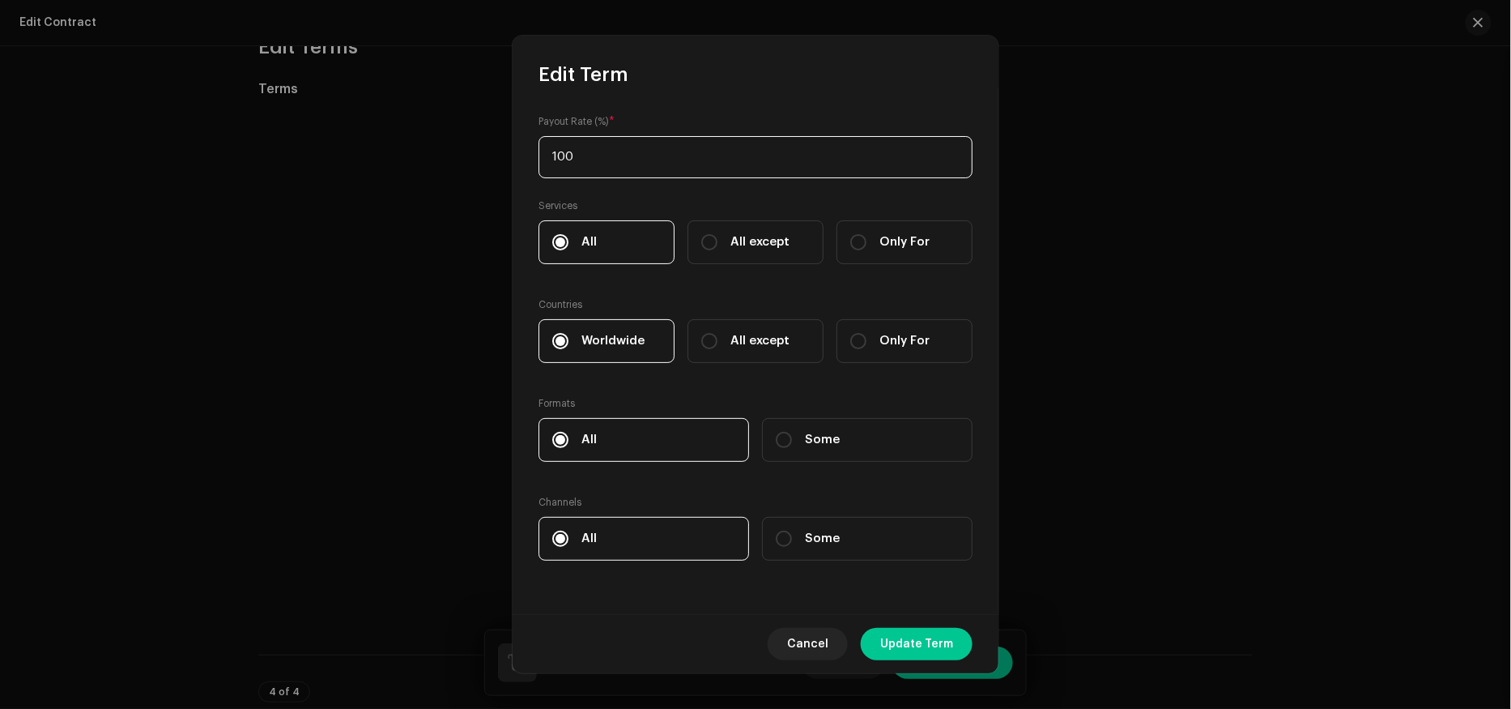
drag, startPoint x: 650, startPoint y: 168, endPoint x: 428, endPoint y: 168, distance: 221.9
click at [428, 168] on div "Edit Term Payout Rate (%) * 100 Services All All except Only For Countries Worl…" at bounding box center [755, 354] width 1511 height 709
type input "80"
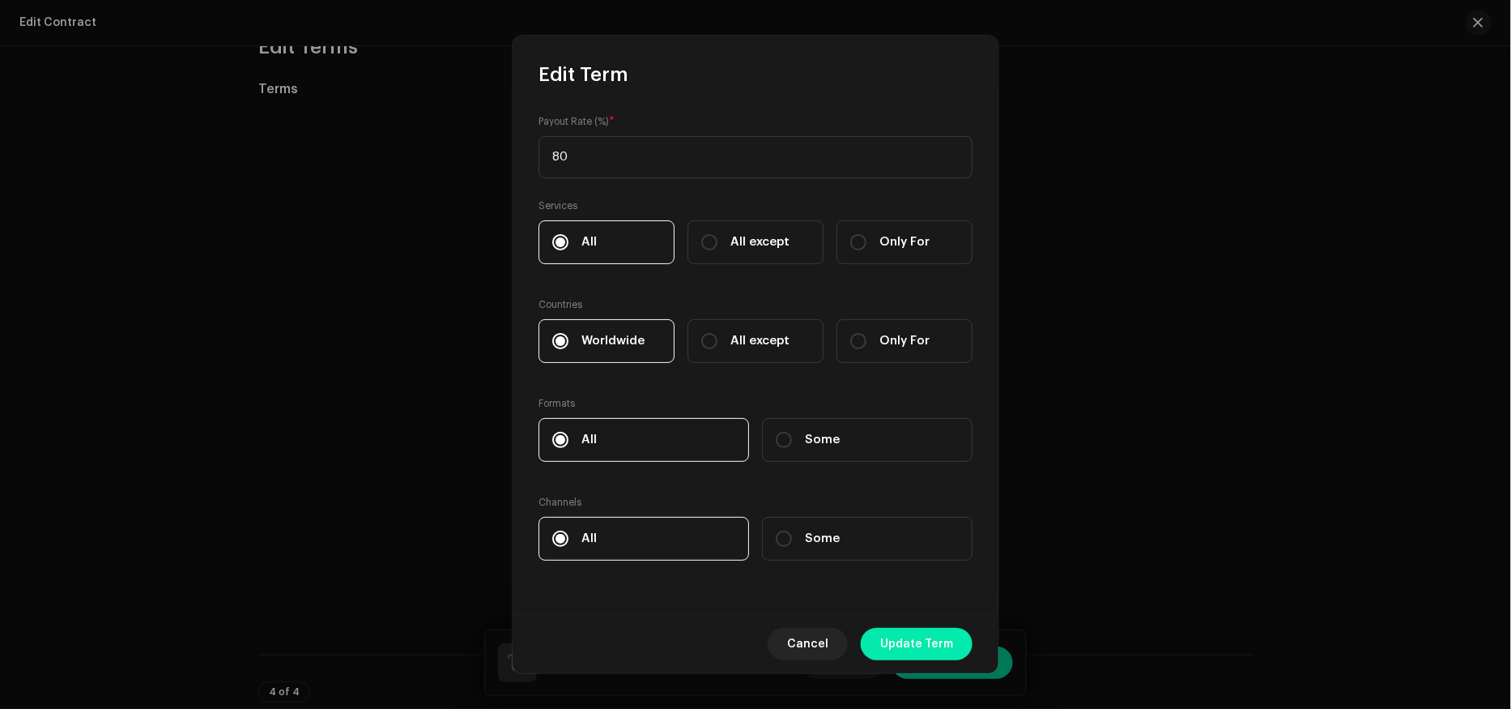
click at [911, 638] on span "Update Term" at bounding box center [916, 644] width 73 height 32
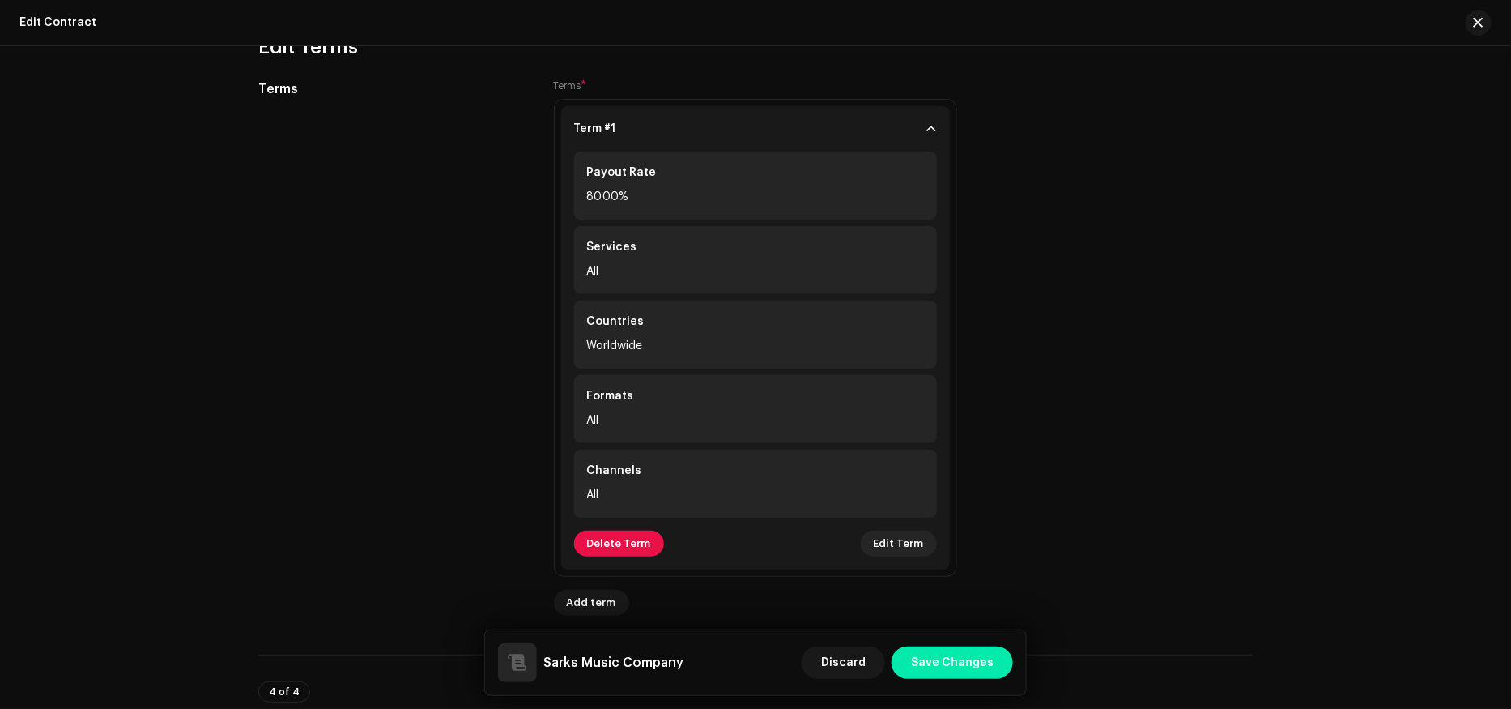
click at [963, 663] on span "Save Changes" at bounding box center [952, 662] width 83 height 32
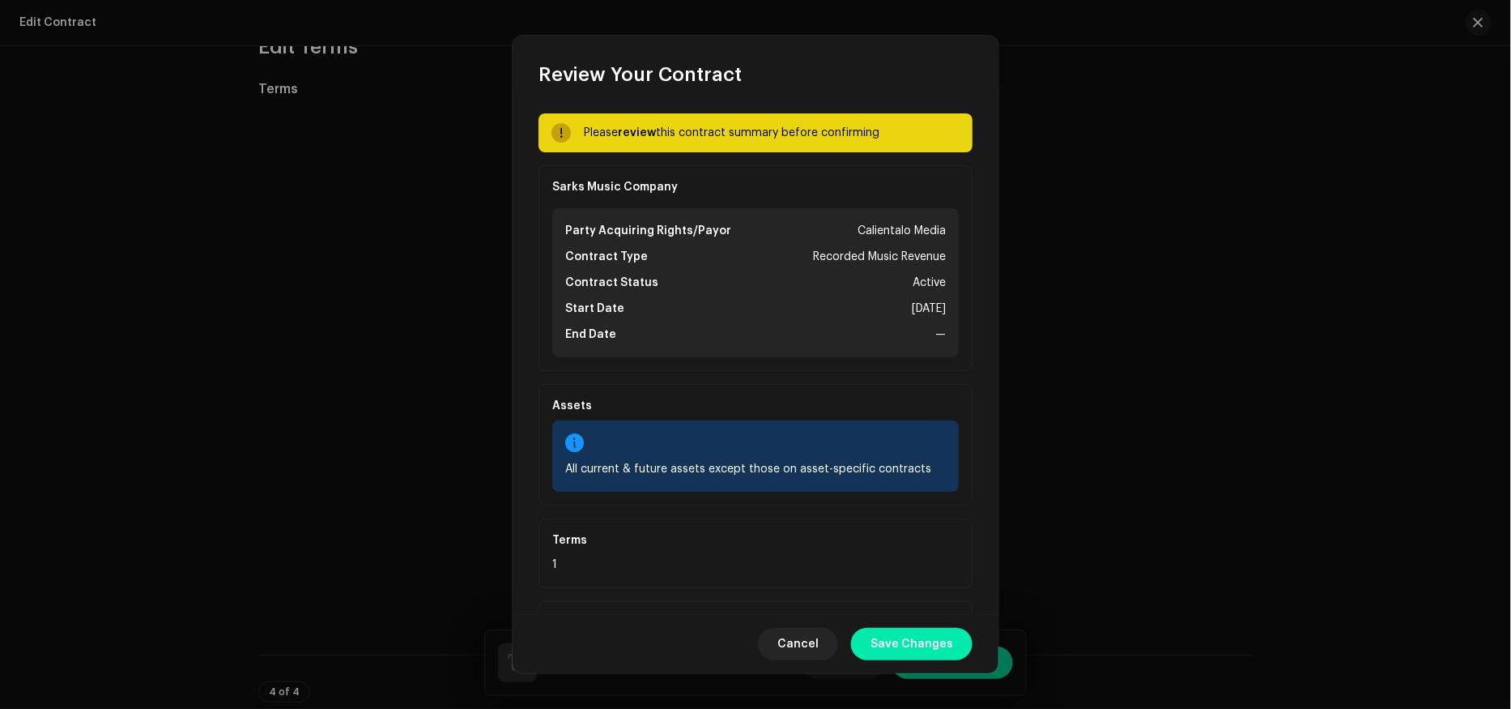
click at [912, 648] on span "Save Changes" at bounding box center [912, 644] width 83 height 32
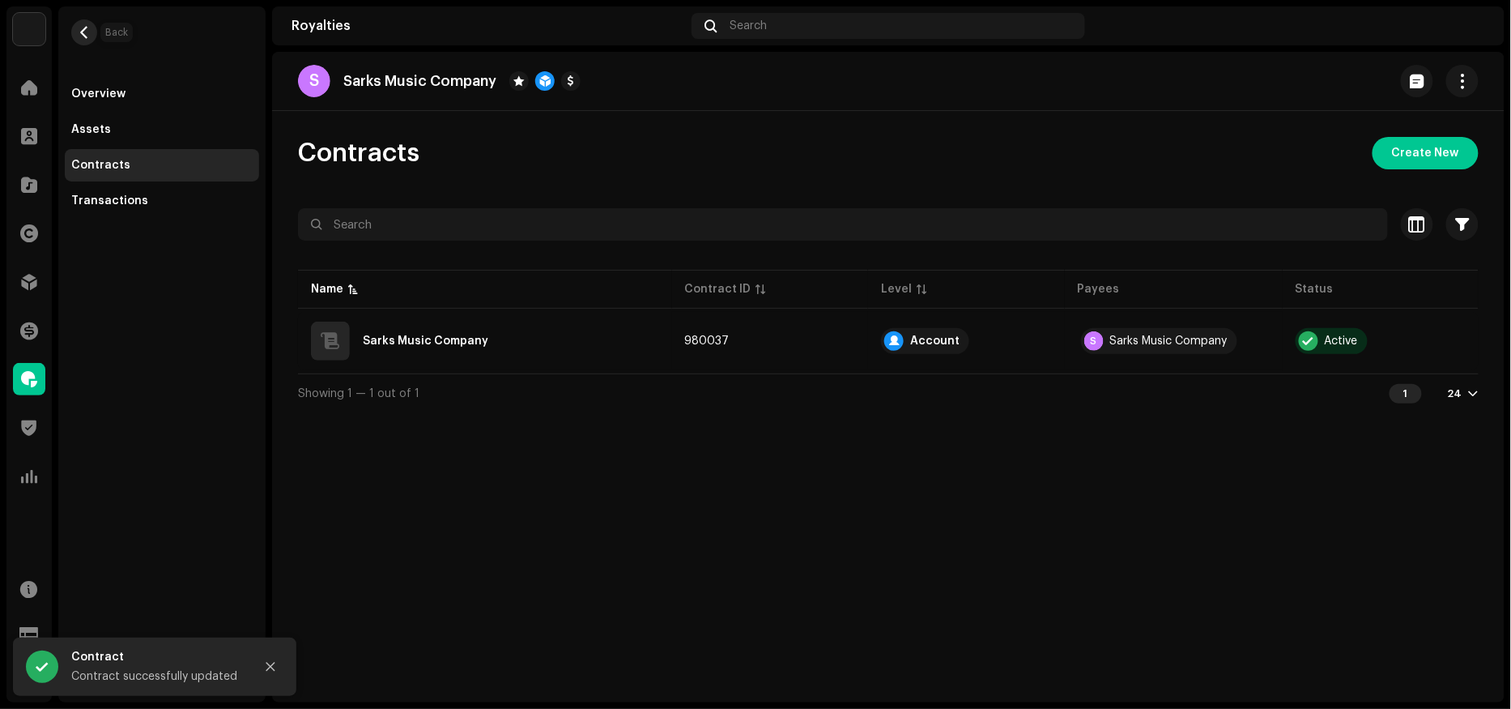
click at [90, 23] on button "button" at bounding box center [84, 32] width 26 height 26
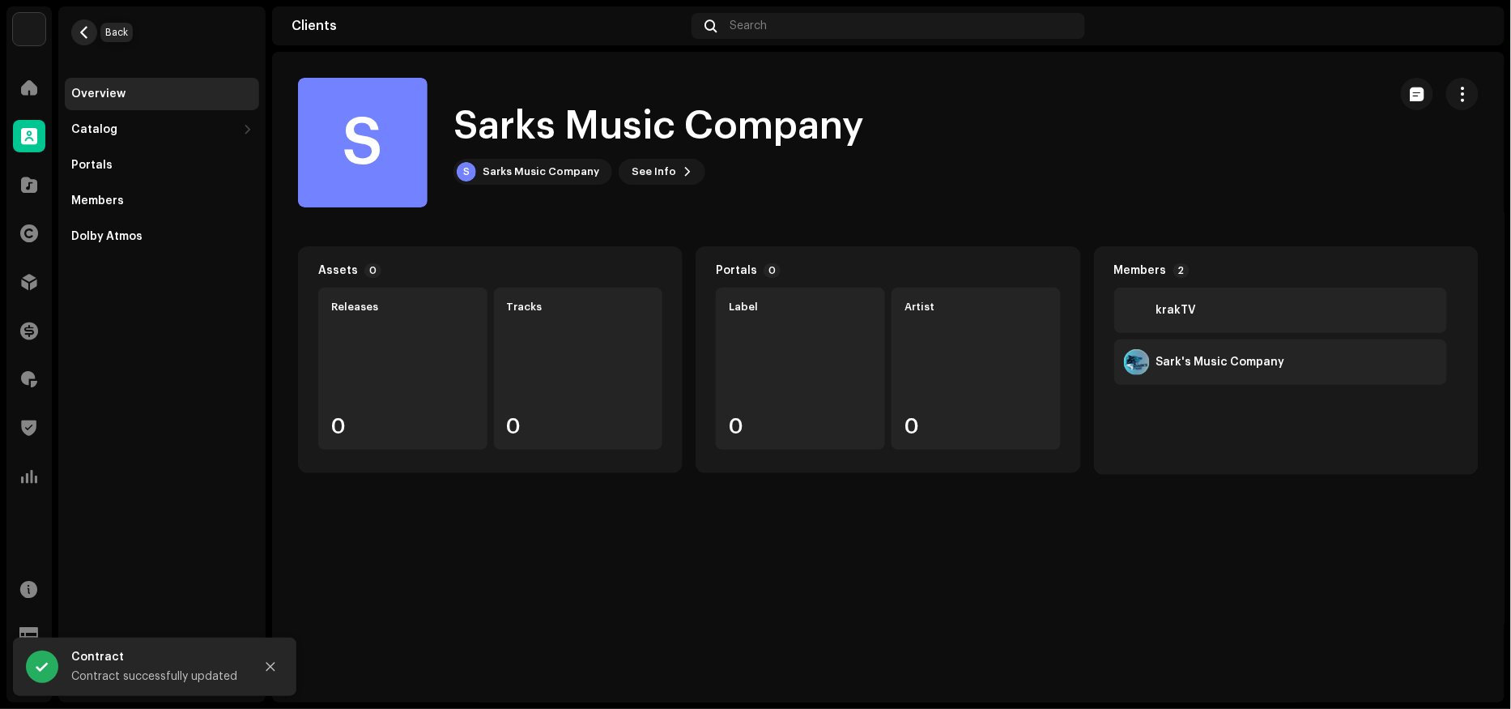
click at [90, 37] on span "button" at bounding box center [85, 32] width 12 height 13
